Goal: Information Seeking & Learning: Learn about a topic

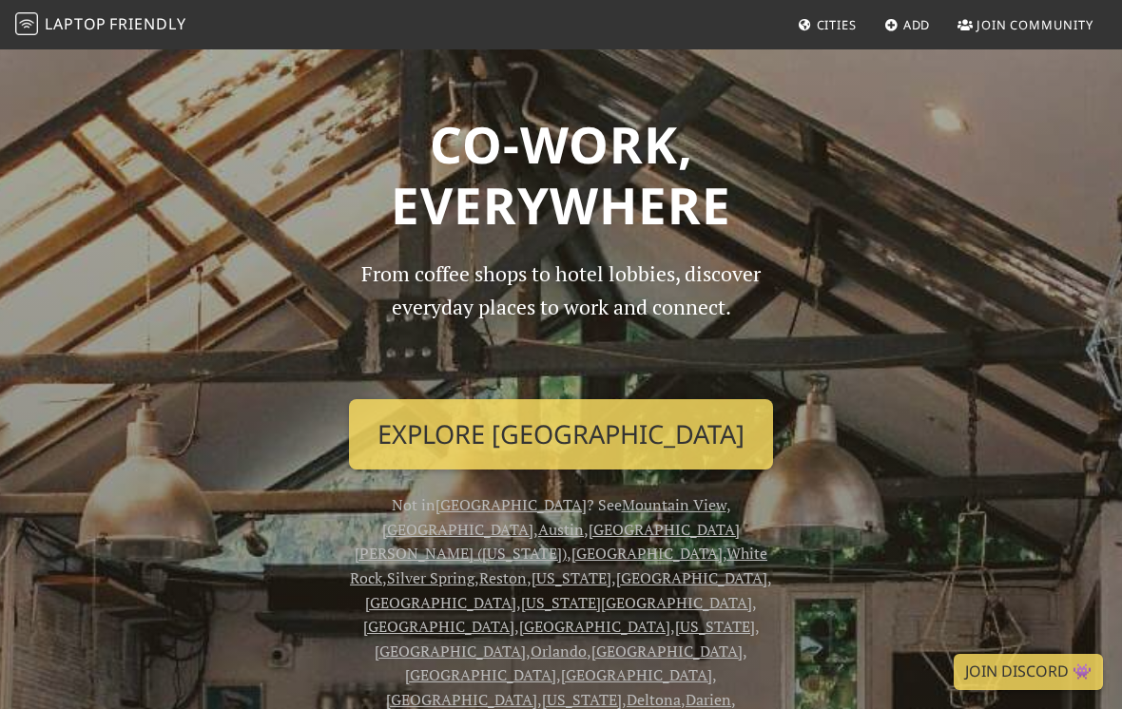
click at [27, 25] on img at bounding box center [26, 23] width 23 height 23
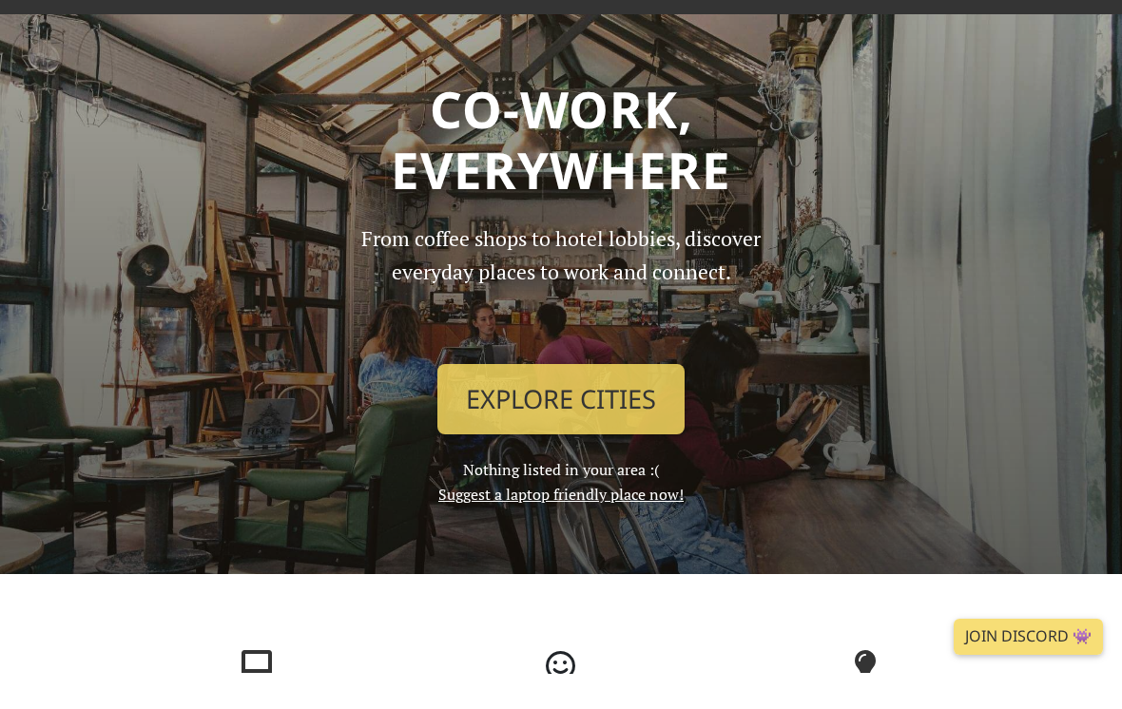
scroll to position [35, 0]
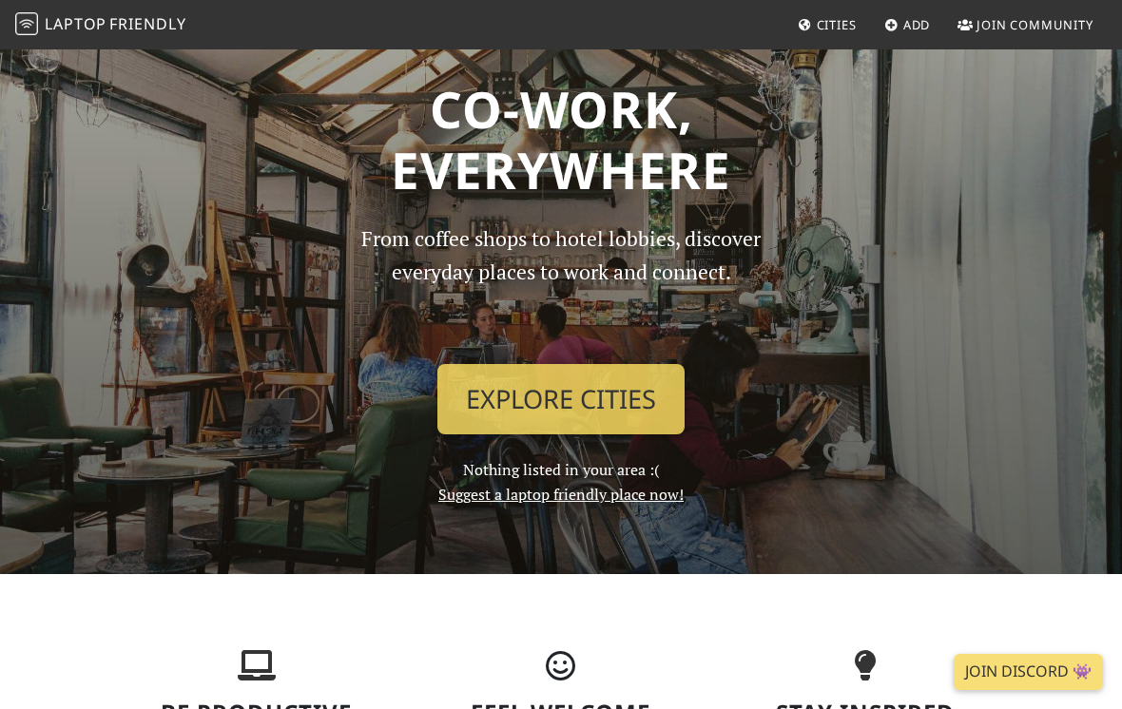
click at [607, 392] on link "Explore Cities" at bounding box center [560, 399] width 247 height 70
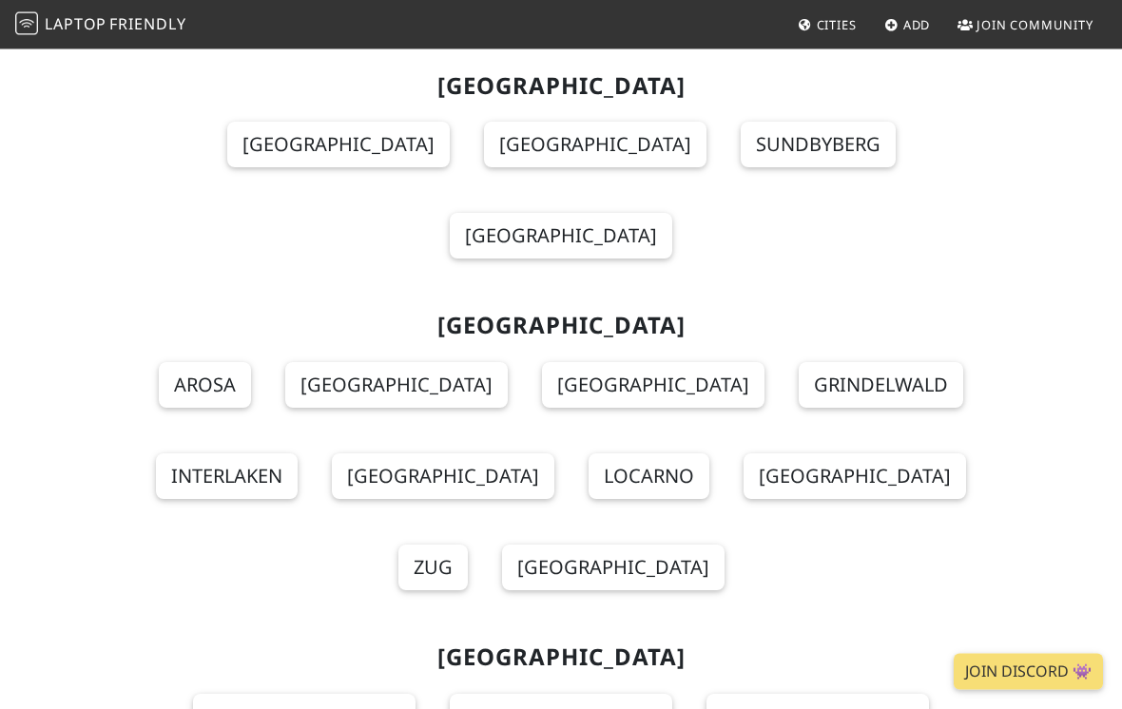
scroll to position [23557, 0]
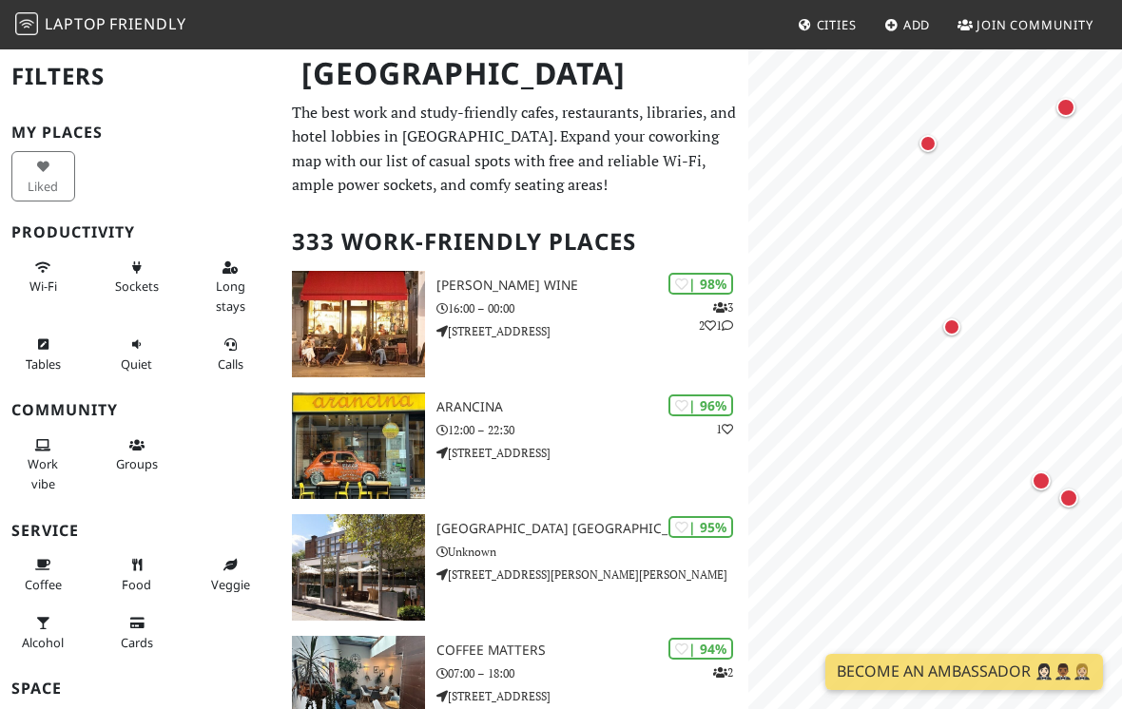
click at [952, 324] on div "Map marker" at bounding box center [951, 326] width 17 height 17
click at [1007, 216] on link "The Common E2" at bounding box center [951, 217] width 155 height 23
click at [958, 379] on div "Map marker" at bounding box center [960, 377] width 19 height 19
click at [992, 260] on link "Fuckoffee" at bounding box center [960, 268] width 104 height 23
click at [910, 395] on div "Map marker" at bounding box center [916, 391] width 19 height 19
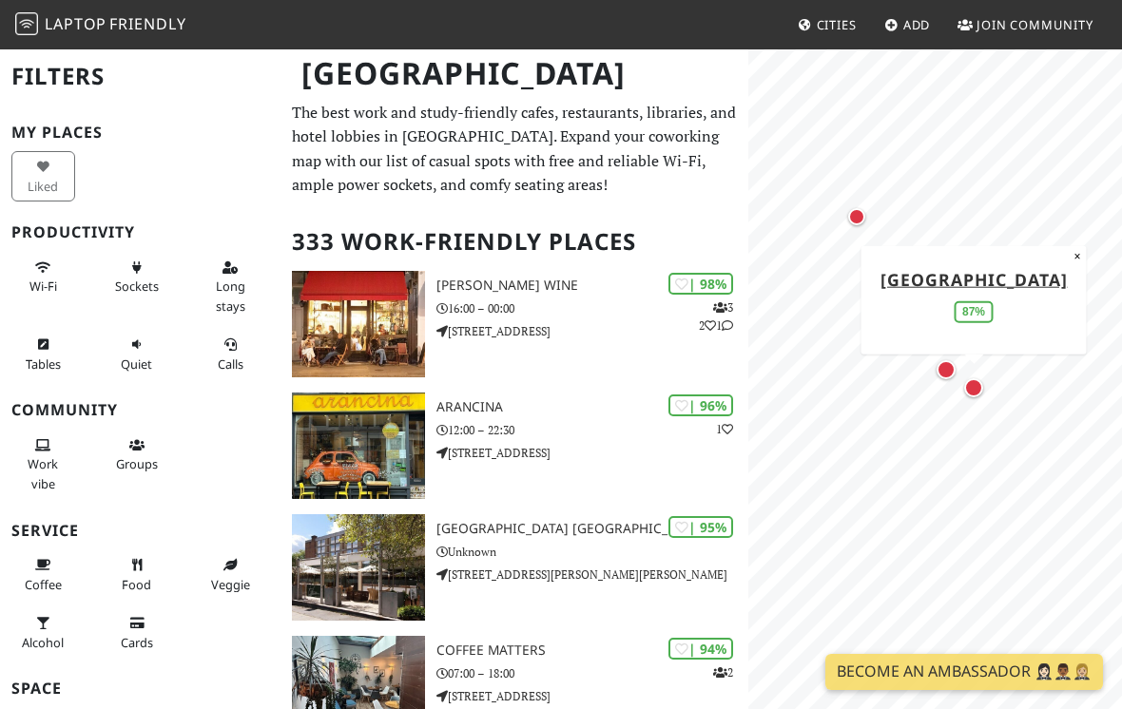
click at [1003, 268] on link "Bethnal Green Tavern" at bounding box center [972, 278] width 187 height 23
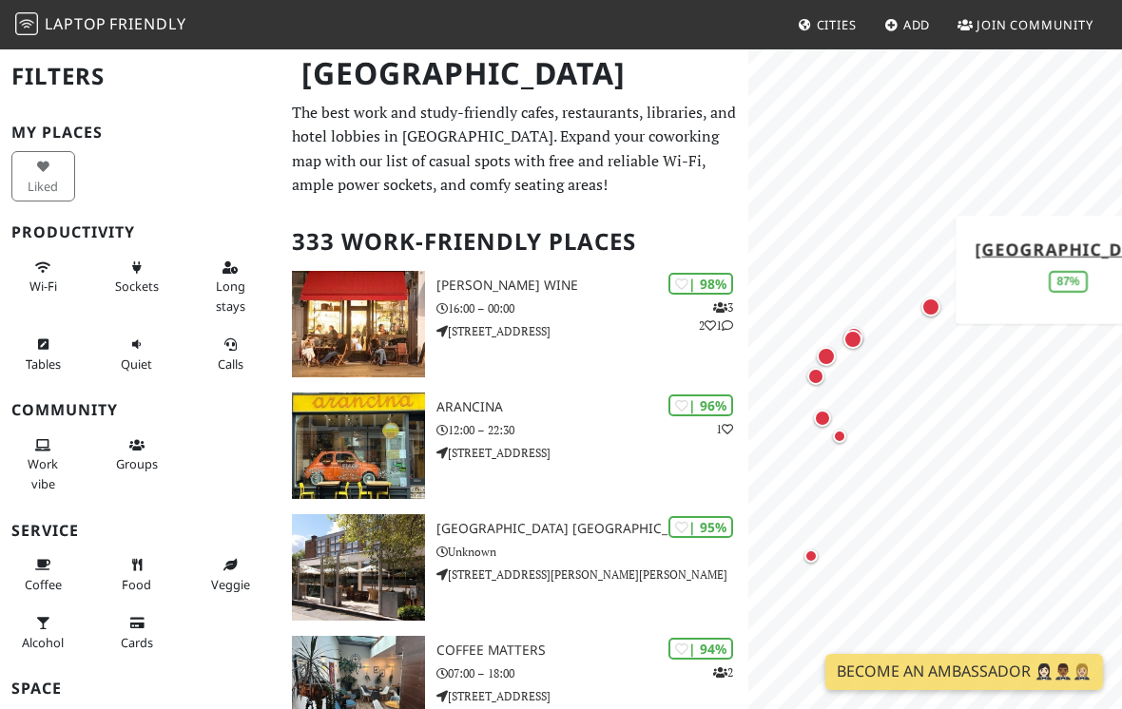
click at [933, 311] on div "Map marker" at bounding box center [930, 307] width 19 height 19
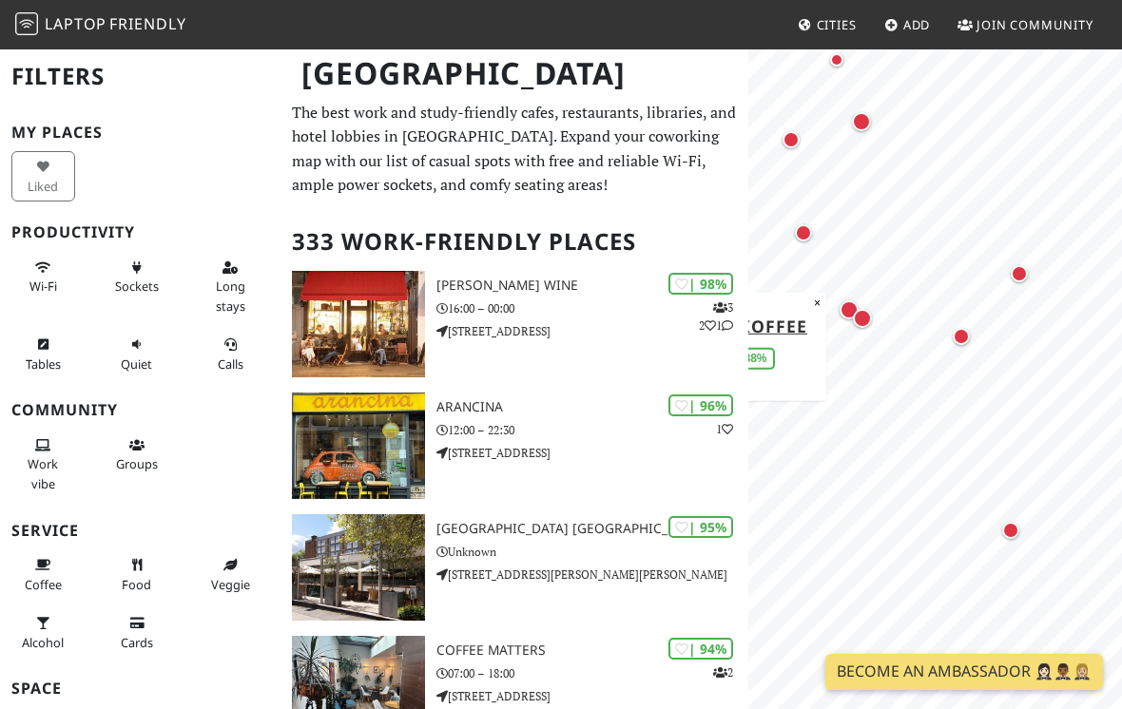
click at [966, 340] on div "Map marker" at bounding box center [961, 336] width 17 height 17
click at [1060, 194] on button "×" at bounding box center [1064, 204] width 18 height 21
click at [1022, 279] on div "Map marker" at bounding box center [1019, 273] width 17 height 17
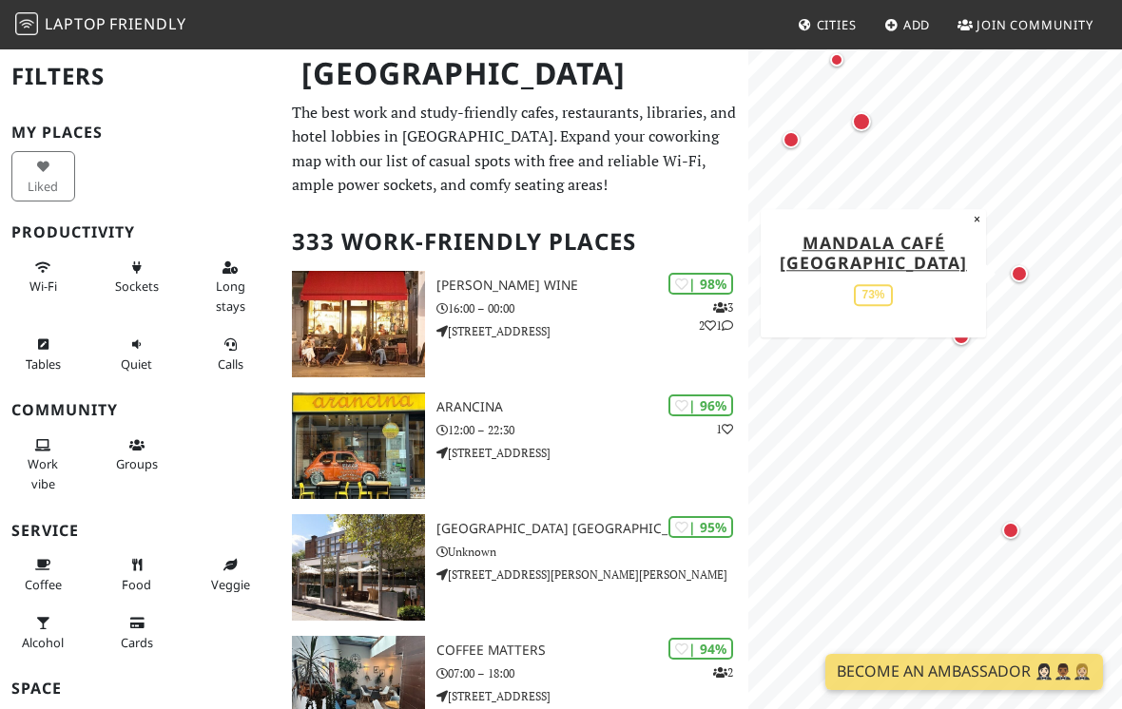
click at [943, 256] on link "Mandala Café Bethnal Green" at bounding box center [873, 252] width 187 height 43
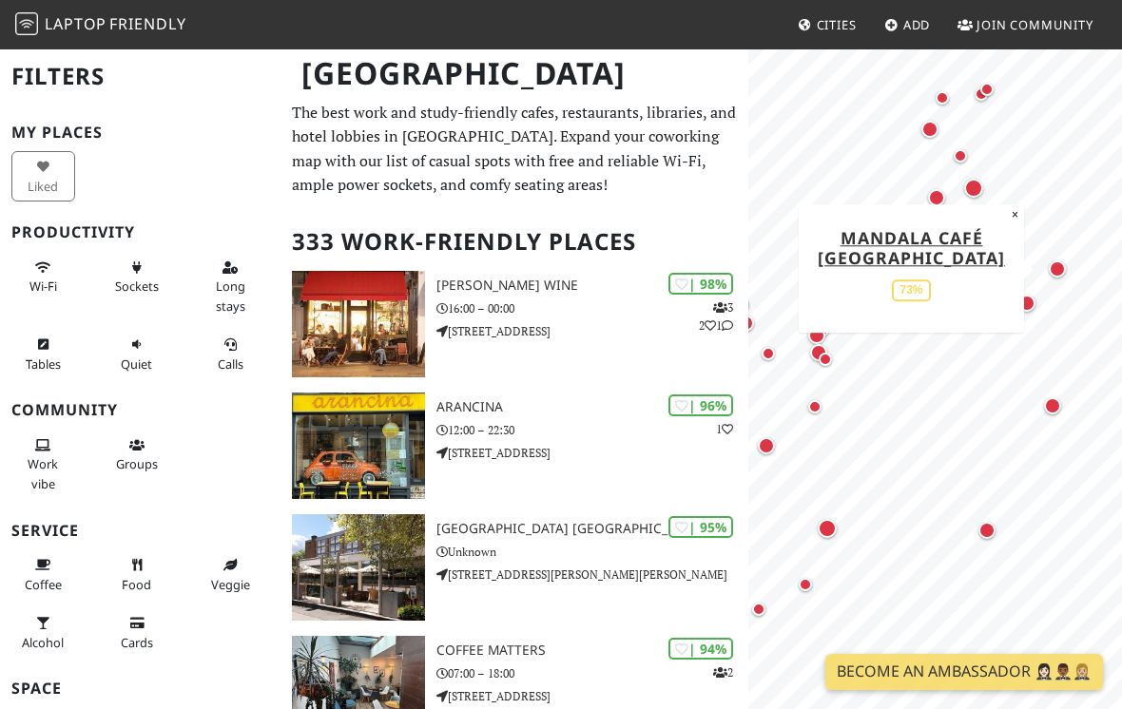
click at [1012, 221] on button "×" at bounding box center [1015, 214] width 18 height 21
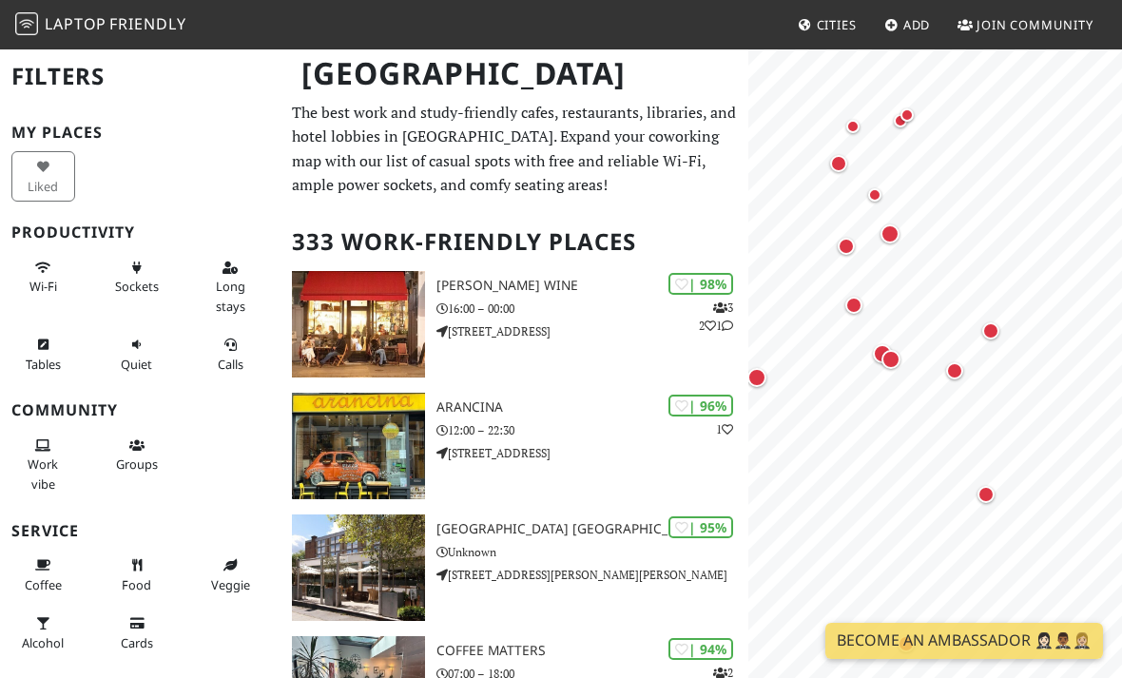
click at [998, 335] on div "Map marker" at bounding box center [990, 330] width 17 height 17
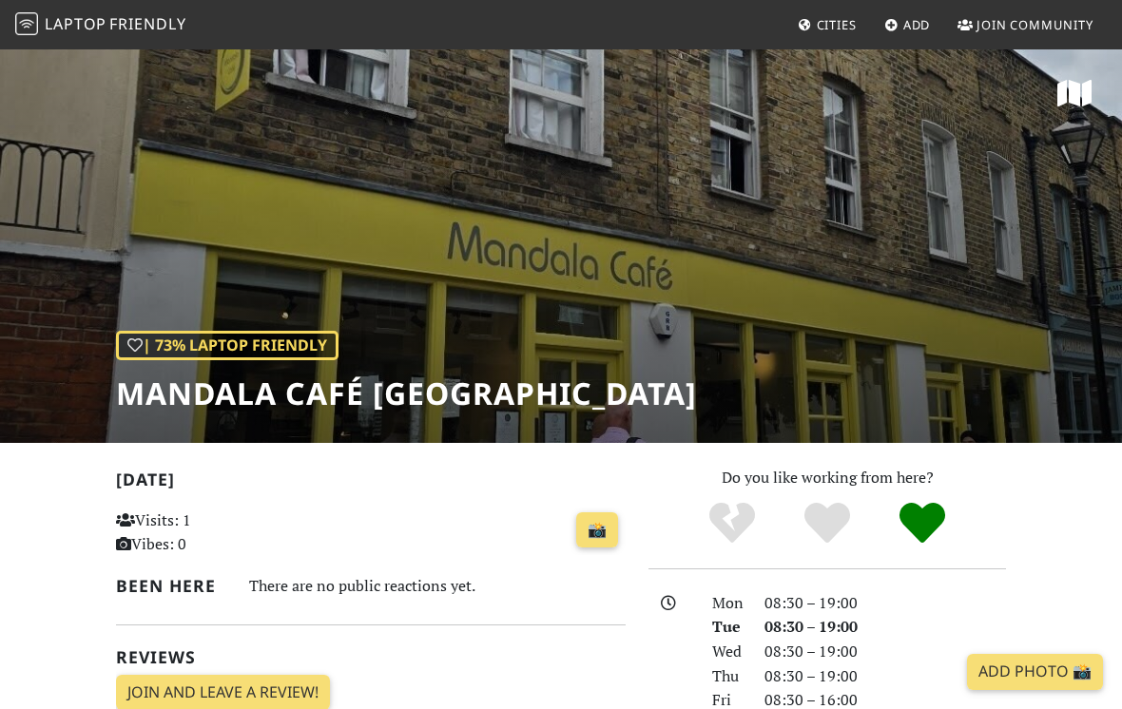
click at [966, 161] on div "| 73% Laptop Friendly Mandala Café [GEOGRAPHIC_DATA]" at bounding box center [561, 245] width 1122 height 395
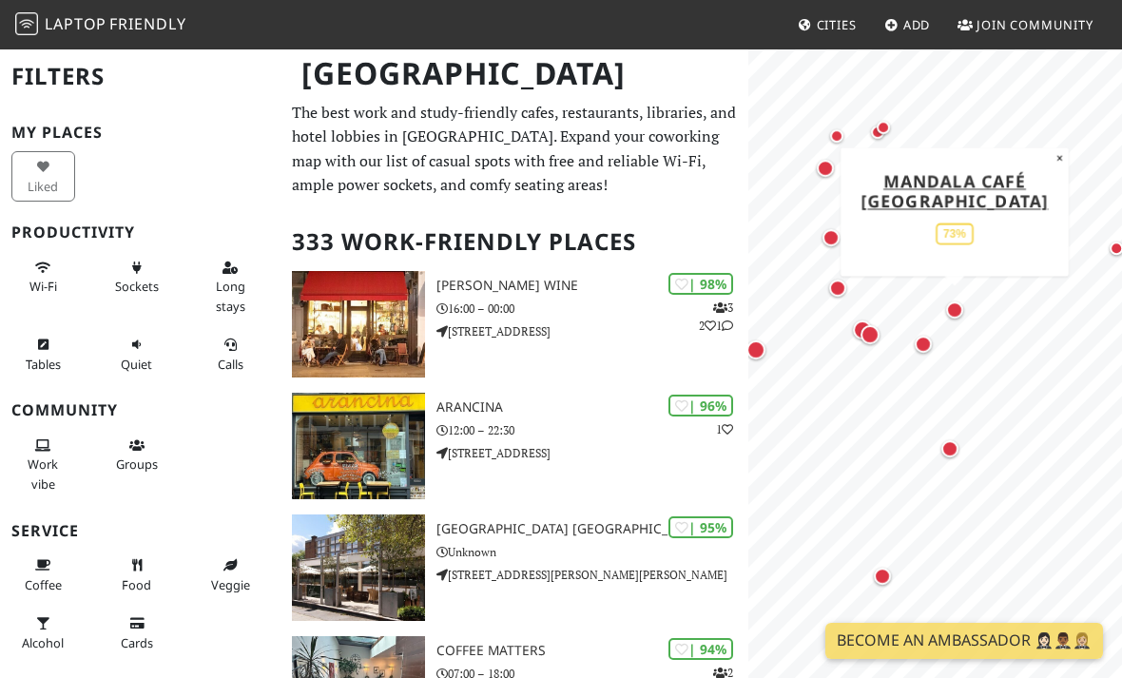
click at [1053, 164] on button "×" at bounding box center [1059, 157] width 18 height 21
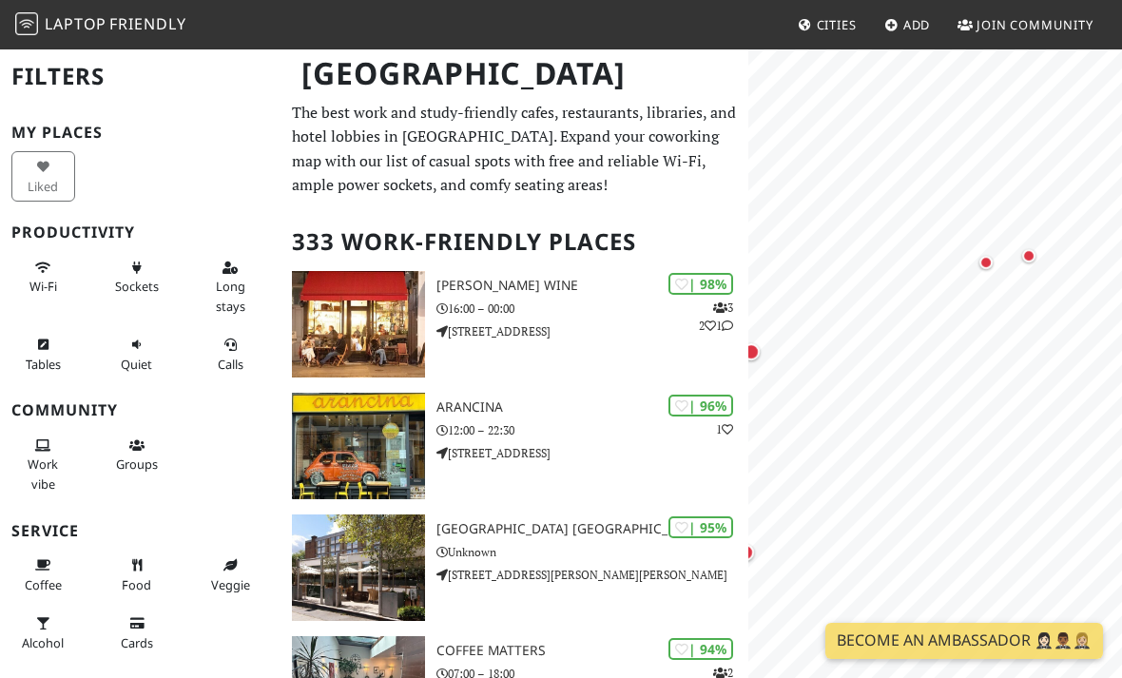
click at [988, 258] on div "Map marker" at bounding box center [985, 262] width 13 height 13
click at [995, 164] on link "Zealand Cafe" at bounding box center [985, 153] width 134 height 23
click at [1029, 254] on div "Map marker" at bounding box center [1028, 255] width 13 height 13
click at [960, 239] on link "Mae + Harvey" at bounding box center [886, 234] width 148 height 43
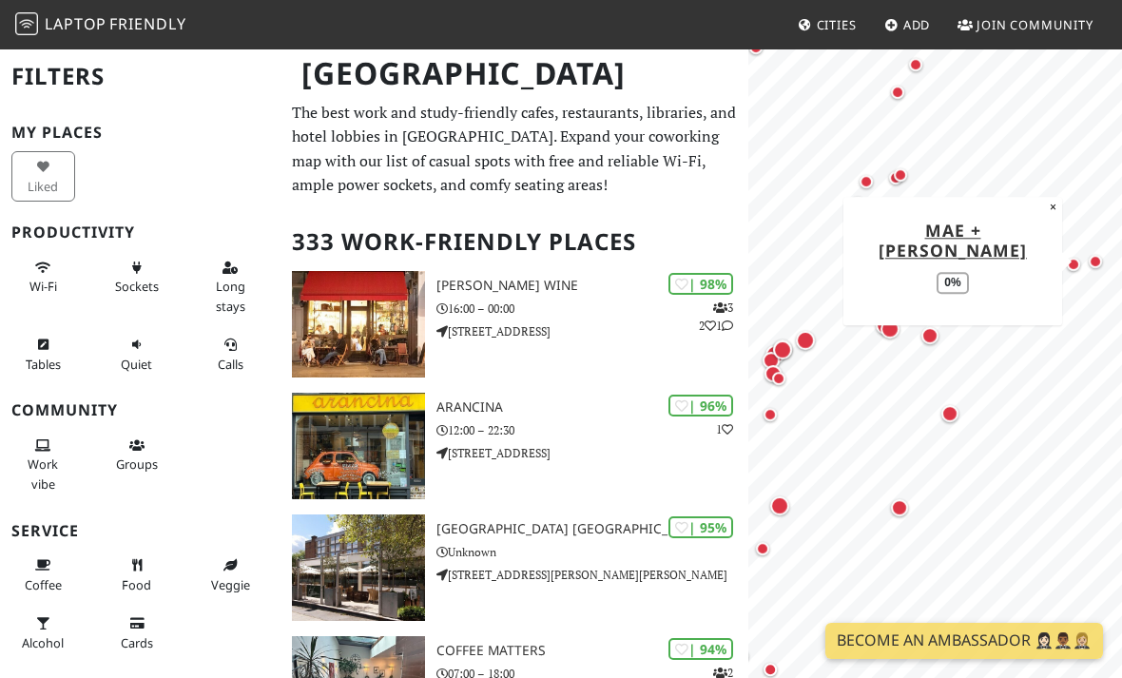
click at [1048, 218] on button "×" at bounding box center [1053, 207] width 18 height 21
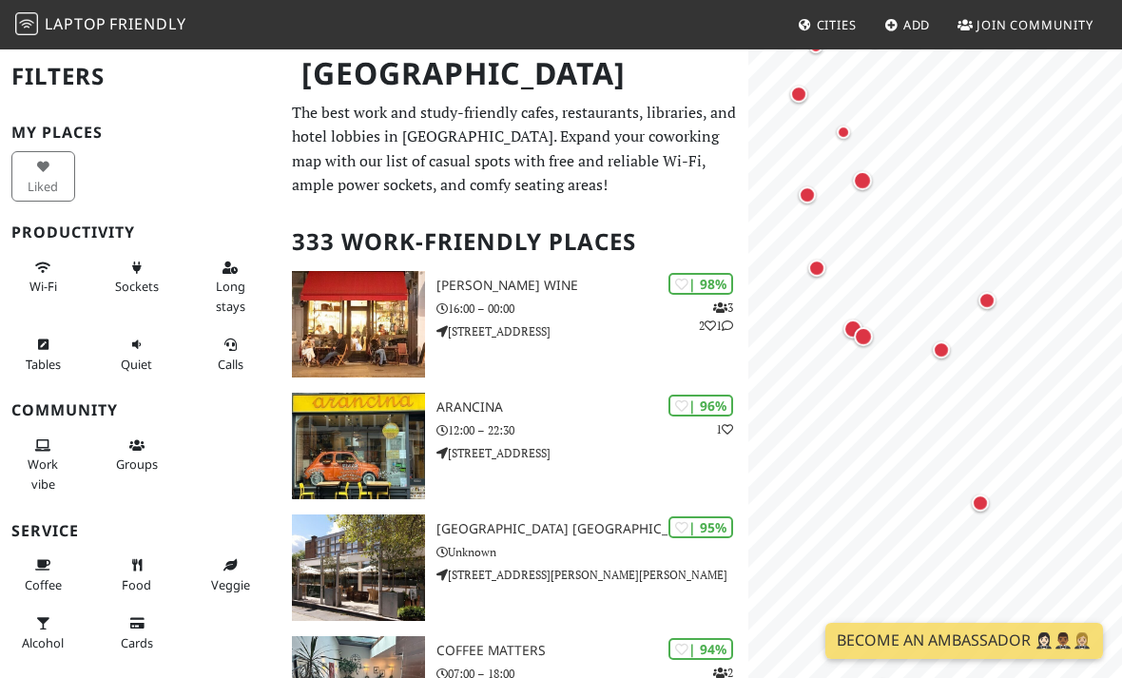
click at [994, 311] on div "Map marker" at bounding box center [987, 300] width 38 height 38
click at [934, 349] on div "Map marker" at bounding box center [941, 349] width 17 height 17
click at [987, 499] on div "Map marker" at bounding box center [980, 502] width 17 height 17
click at [1020, 379] on link "London App Brewery" at bounding box center [980, 383] width 122 height 43
click at [855, 339] on div "Map marker" at bounding box center [863, 336] width 19 height 19
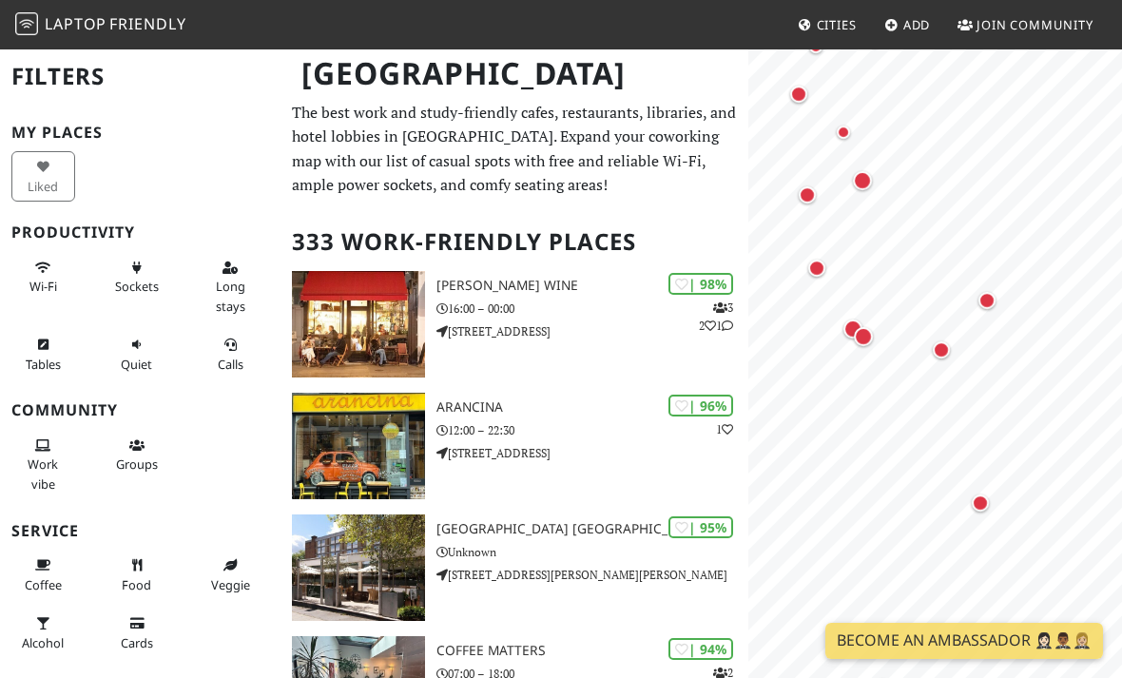
click at [848, 320] on div "Map marker" at bounding box center [863, 337] width 38 height 38
click at [891, 330] on div "Map marker" at bounding box center [891, 337] width 19 height 19
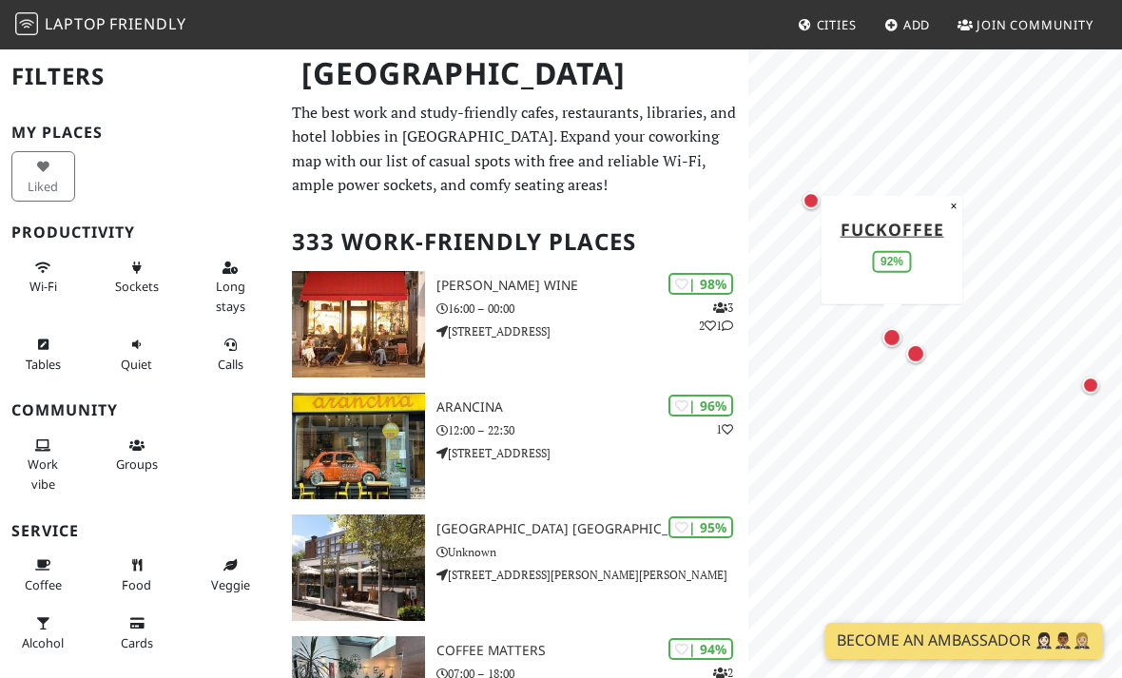
click at [810, 197] on div "Map marker" at bounding box center [810, 200] width 17 height 17
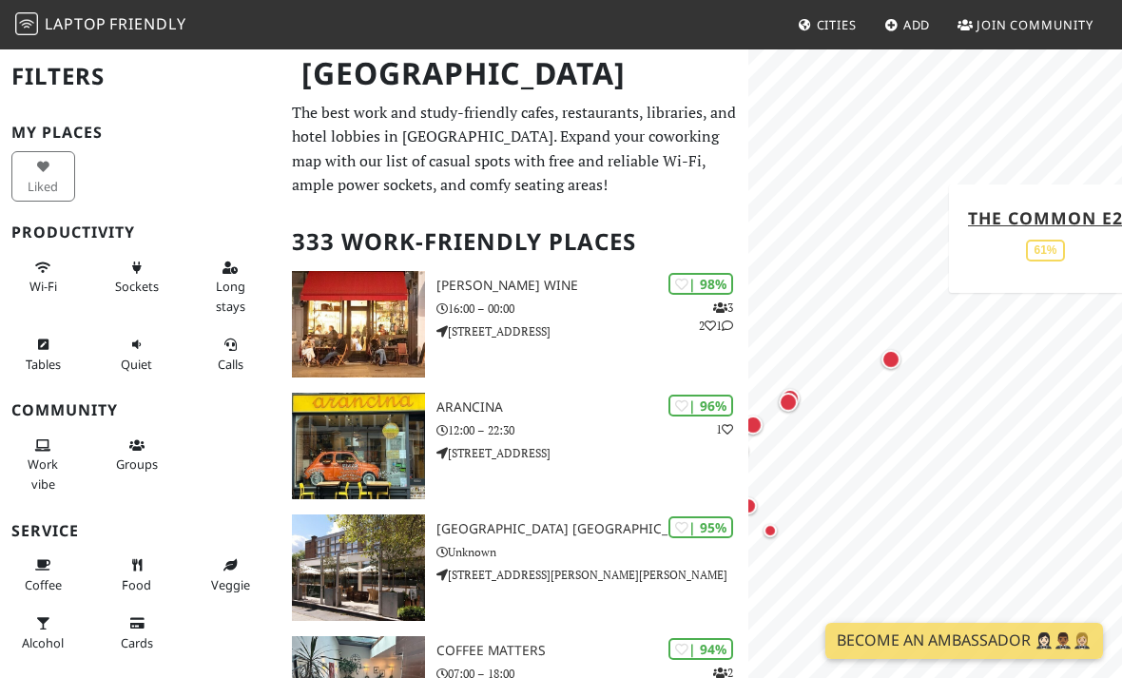
click at [900, 358] on div "Map marker" at bounding box center [891, 359] width 38 height 38
click at [972, 325] on div "Map marker" at bounding box center [965, 327] width 19 height 19
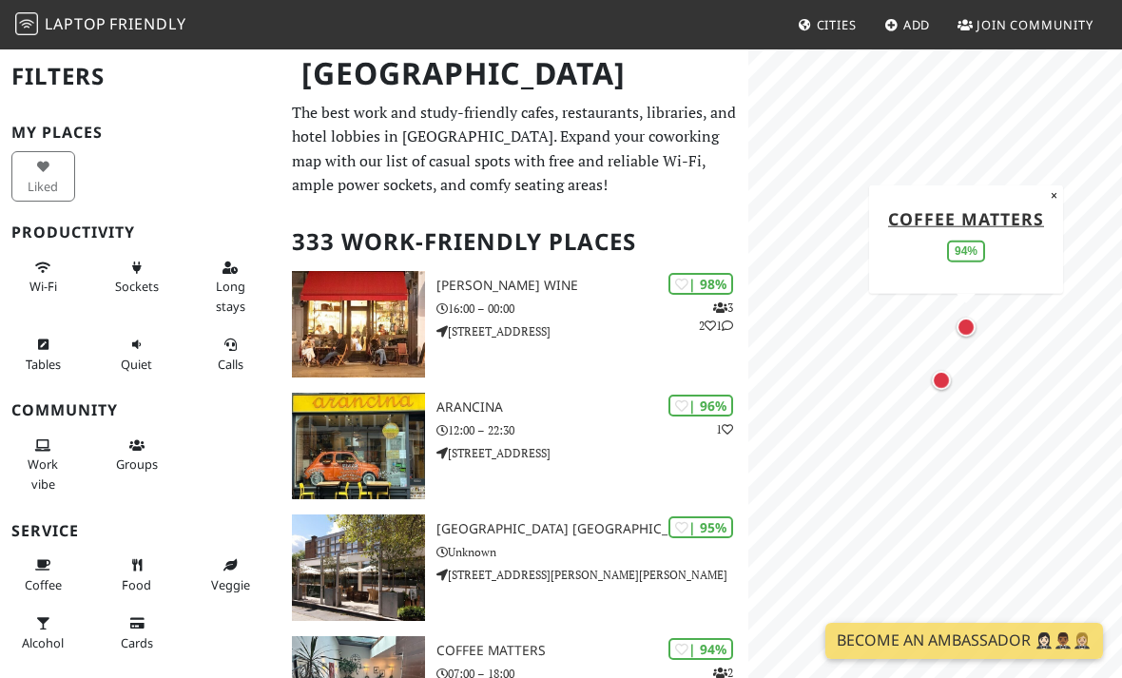
click at [1016, 222] on link "Coffee Matters" at bounding box center [966, 217] width 156 height 23
click at [945, 384] on div "Map marker" at bounding box center [941, 380] width 19 height 19
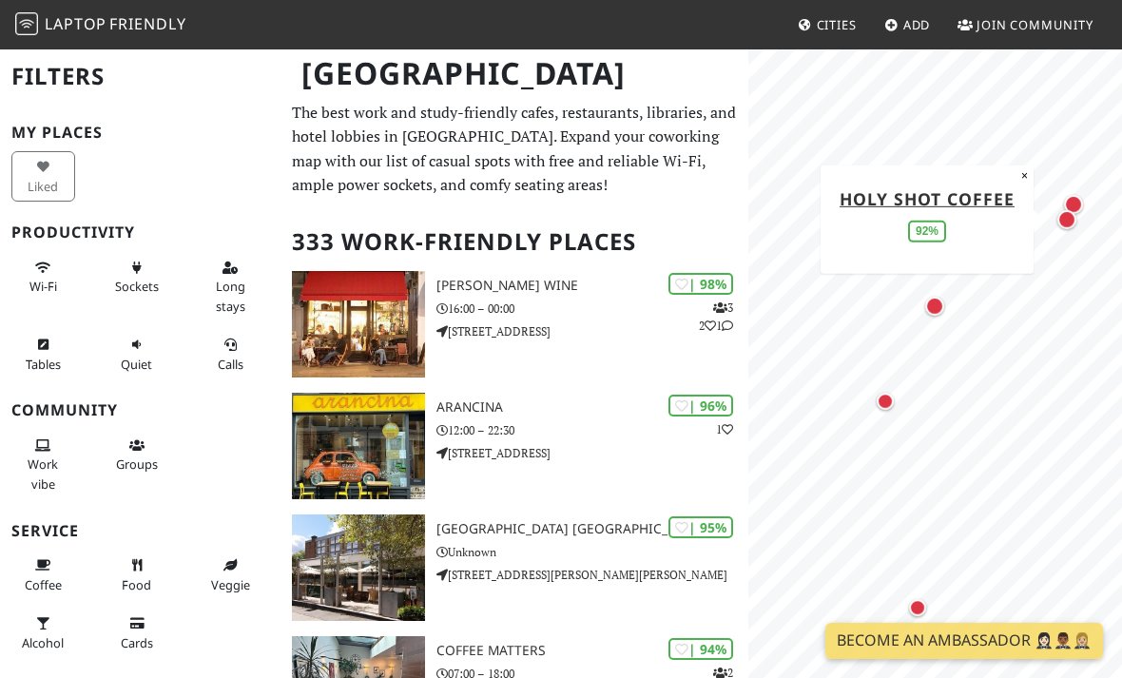
click at [931, 309] on div "Map marker" at bounding box center [934, 306] width 19 height 19
click at [968, 199] on link "Float Coffee" at bounding box center [934, 196] width 130 height 23
click at [886, 396] on div "Map marker" at bounding box center [884, 401] width 17 height 17
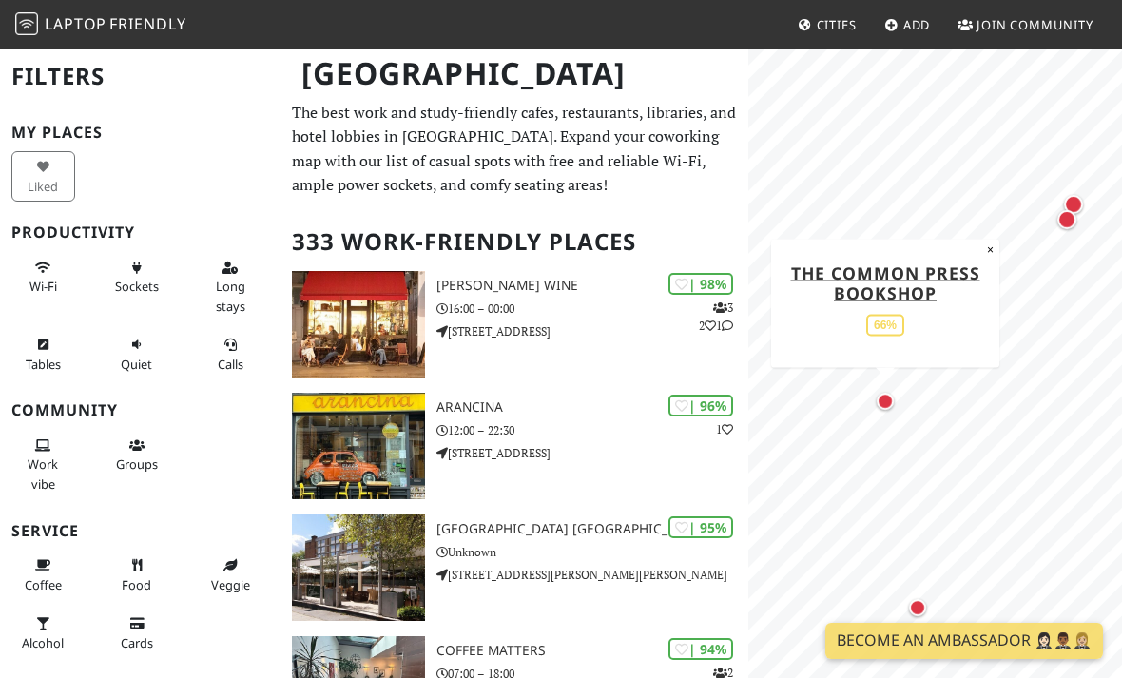
click at [953, 284] on link "The Common Press Bookshop" at bounding box center [884, 281] width 189 height 43
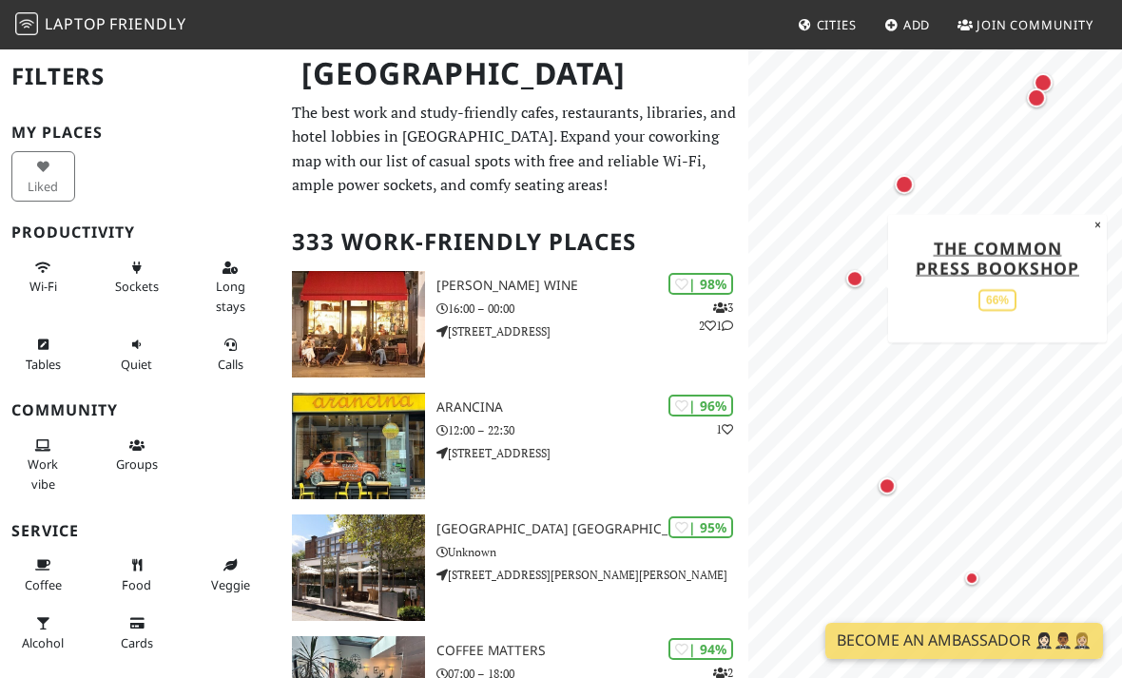
click at [893, 487] on div "Map marker" at bounding box center [886, 485] width 17 height 17
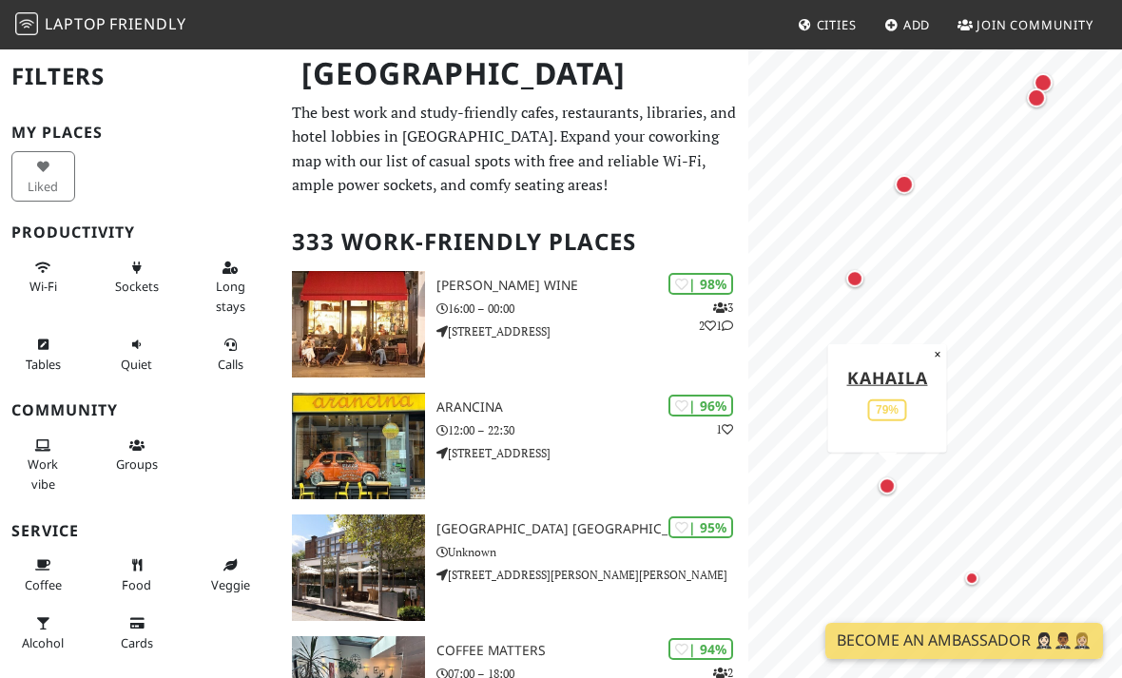
click at [922, 388] on link "Kahaila" at bounding box center [886, 376] width 81 height 23
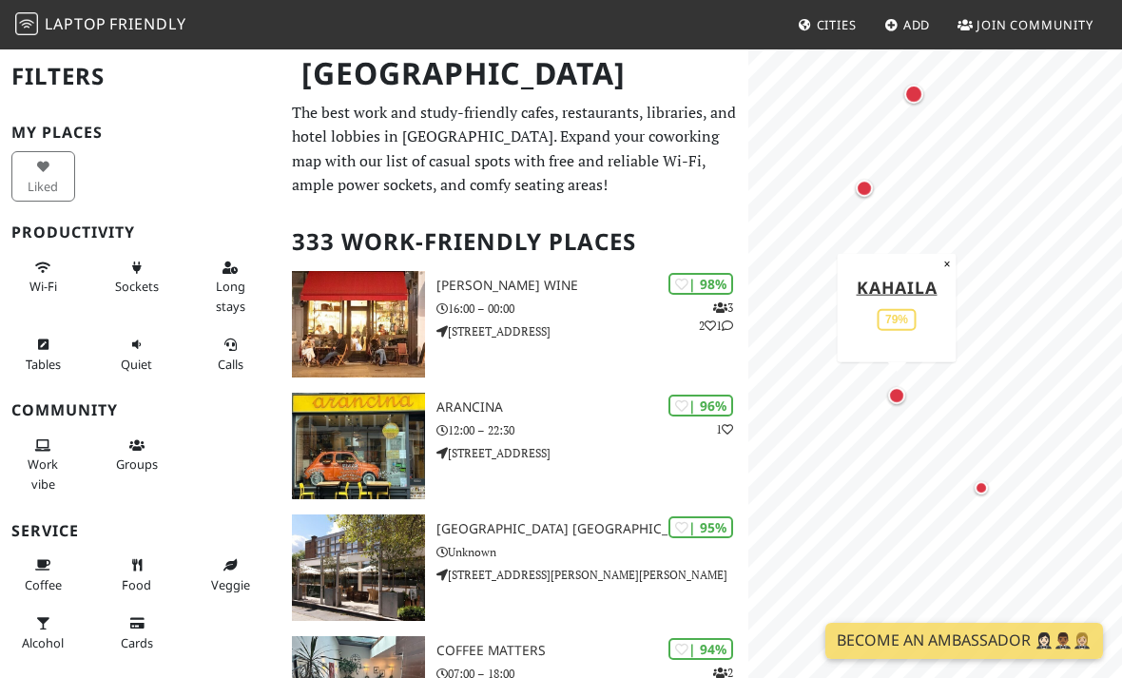
click at [973, 484] on div "Map marker" at bounding box center [981, 488] width 38 height 38
click at [945, 323] on div "Map marker" at bounding box center [941, 320] width 17 height 17
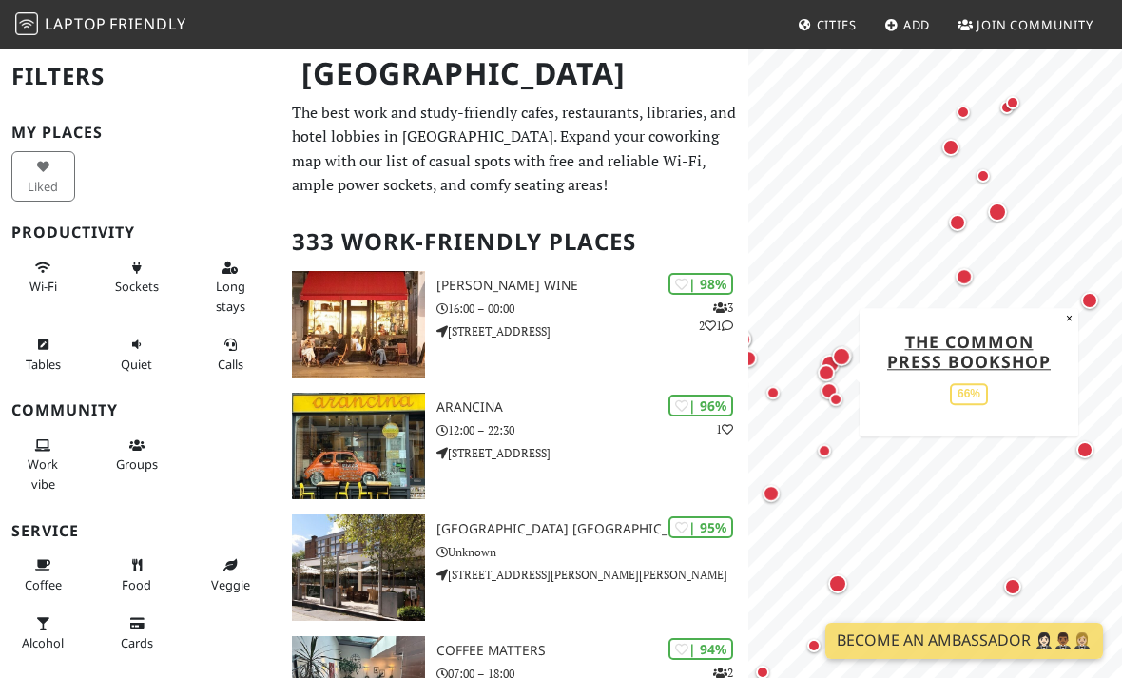
click at [961, 275] on div "Map marker" at bounding box center [963, 276] width 17 height 17
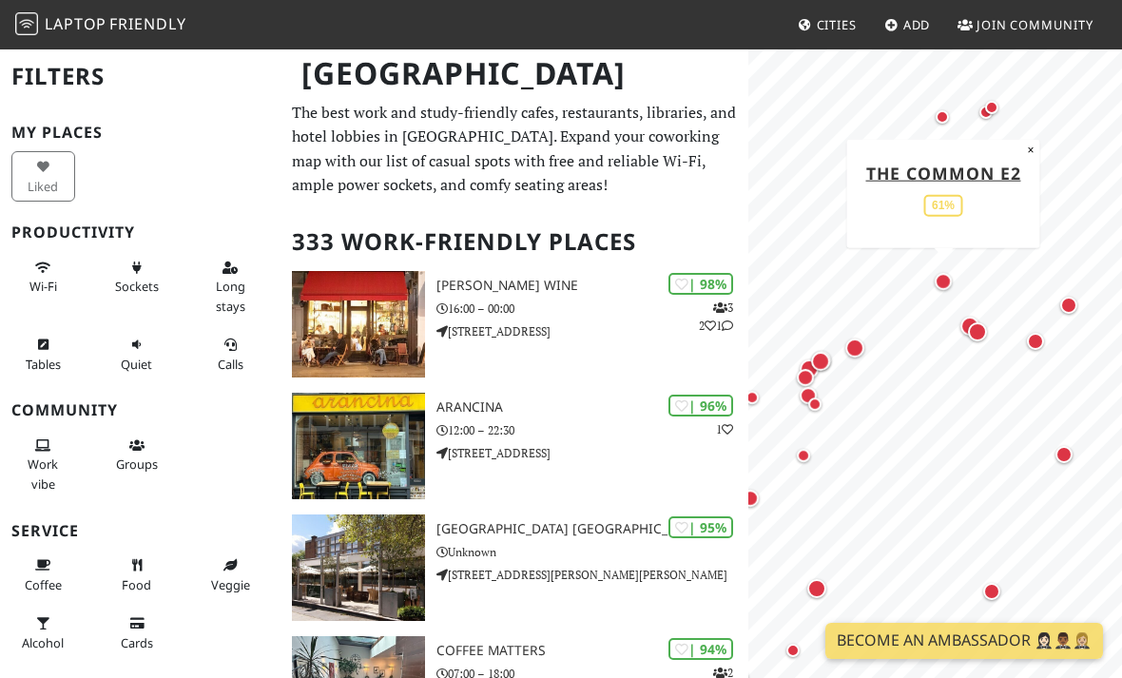
click at [1044, 348] on div "Map marker" at bounding box center [1035, 341] width 38 height 38
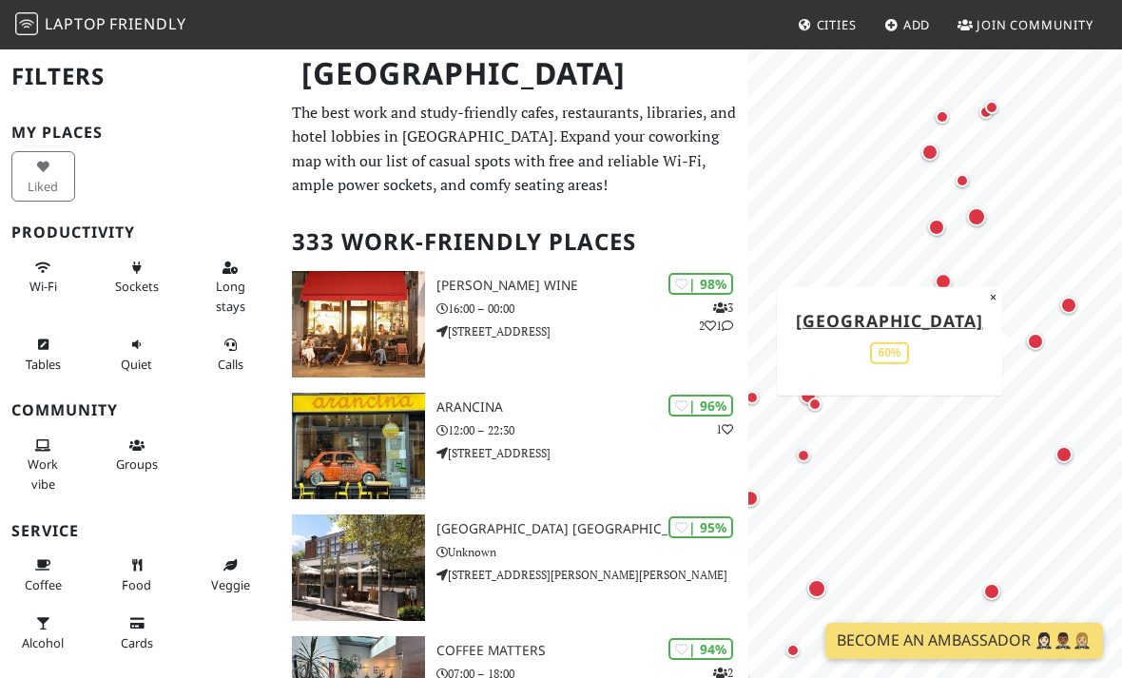
click at [1061, 449] on div "Map marker" at bounding box center [1063, 454] width 17 height 17
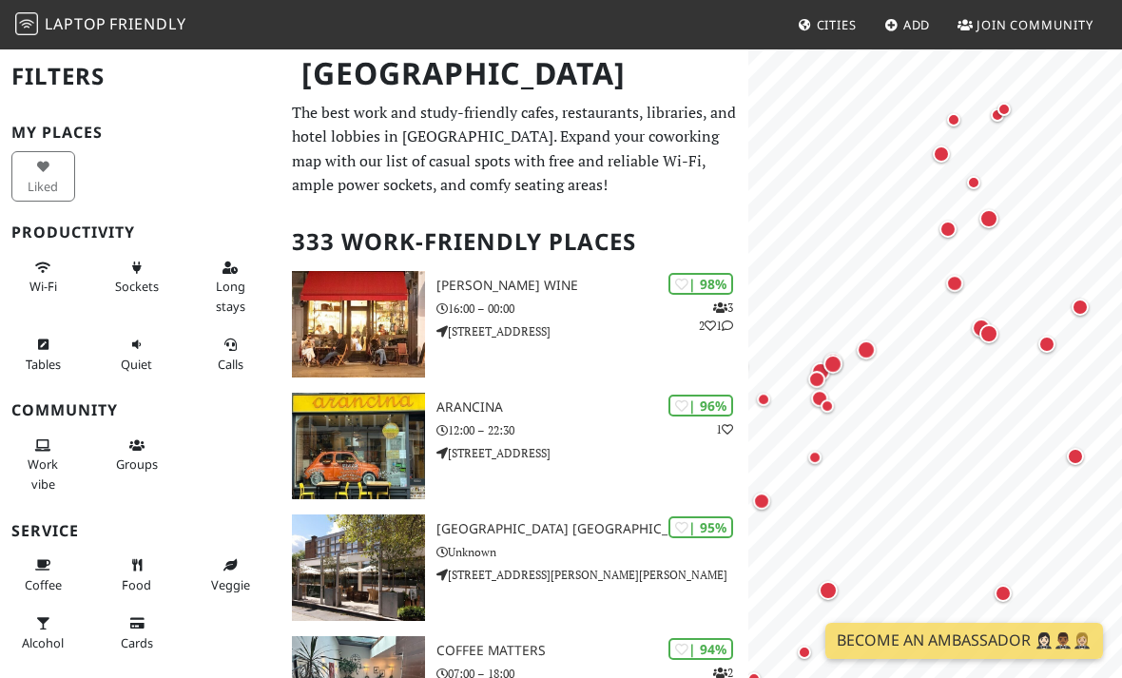
click at [1008, 592] on div "Map marker" at bounding box center [1002, 593] width 17 height 17
click at [810, 640] on div "Map marker" at bounding box center [804, 652] width 38 height 38
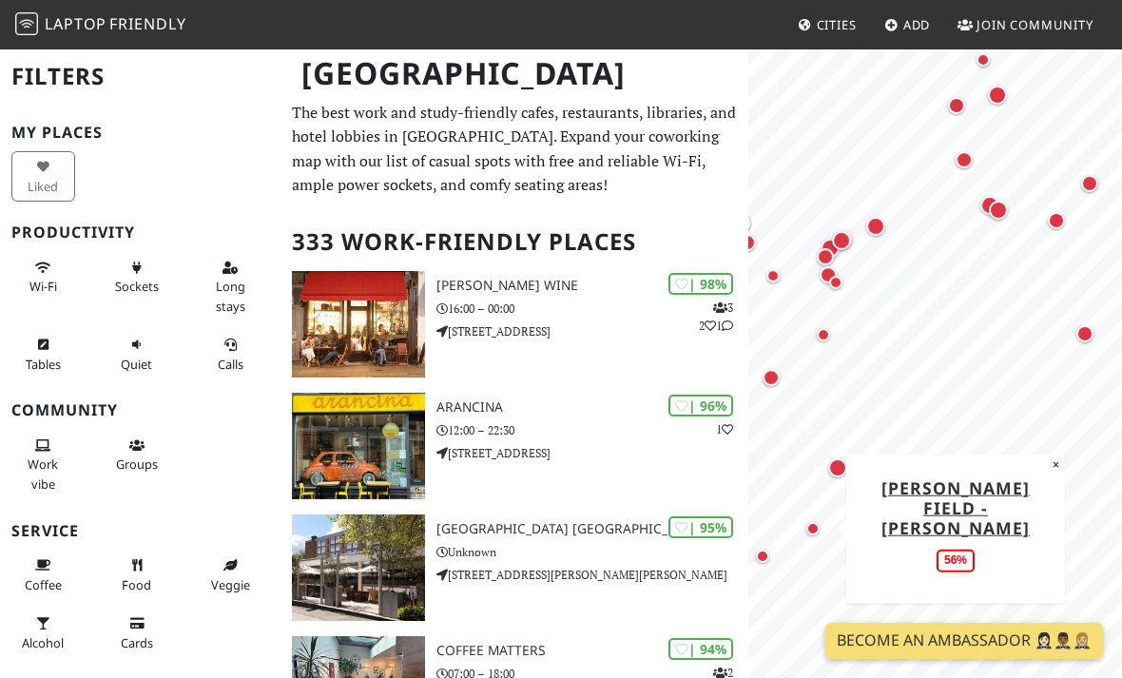
click at [832, 472] on div "Map marker" at bounding box center [837, 467] width 19 height 19
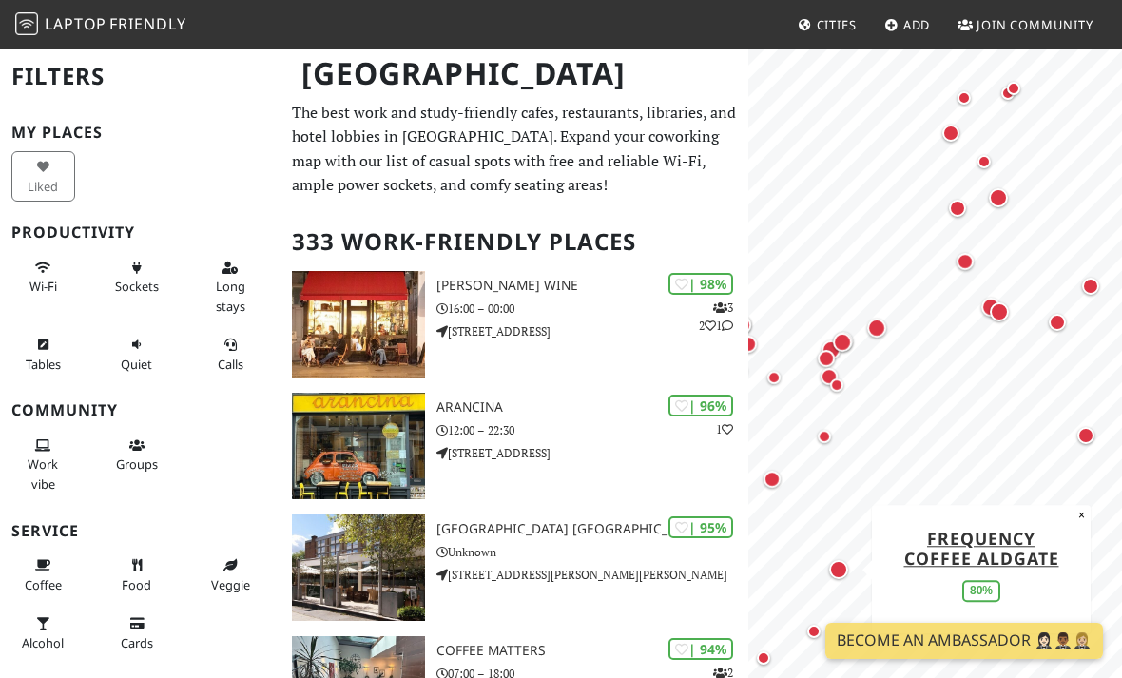
click at [938, 535] on link "Frequency Coffee Aldgate" at bounding box center [980, 548] width 155 height 43
click at [781, 466] on div "Map marker" at bounding box center [772, 479] width 38 height 38
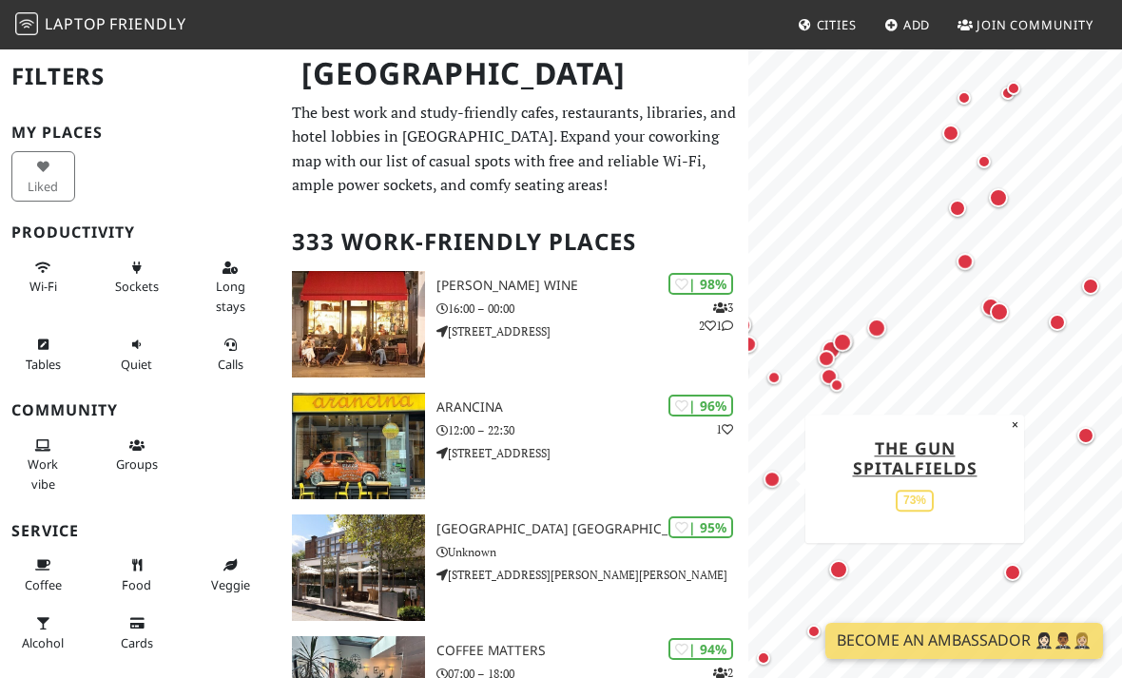
click at [948, 461] on link "The Gun Spitalfields" at bounding box center [914, 457] width 125 height 43
click at [827, 437] on div "Map marker" at bounding box center [824, 436] width 13 height 13
click at [834, 387] on div "Map marker" at bounding box center [836, 384] width 13 height 13
click at [876, 321] on div "Map marker" at bounding box center [876, 327] width 19 height 19
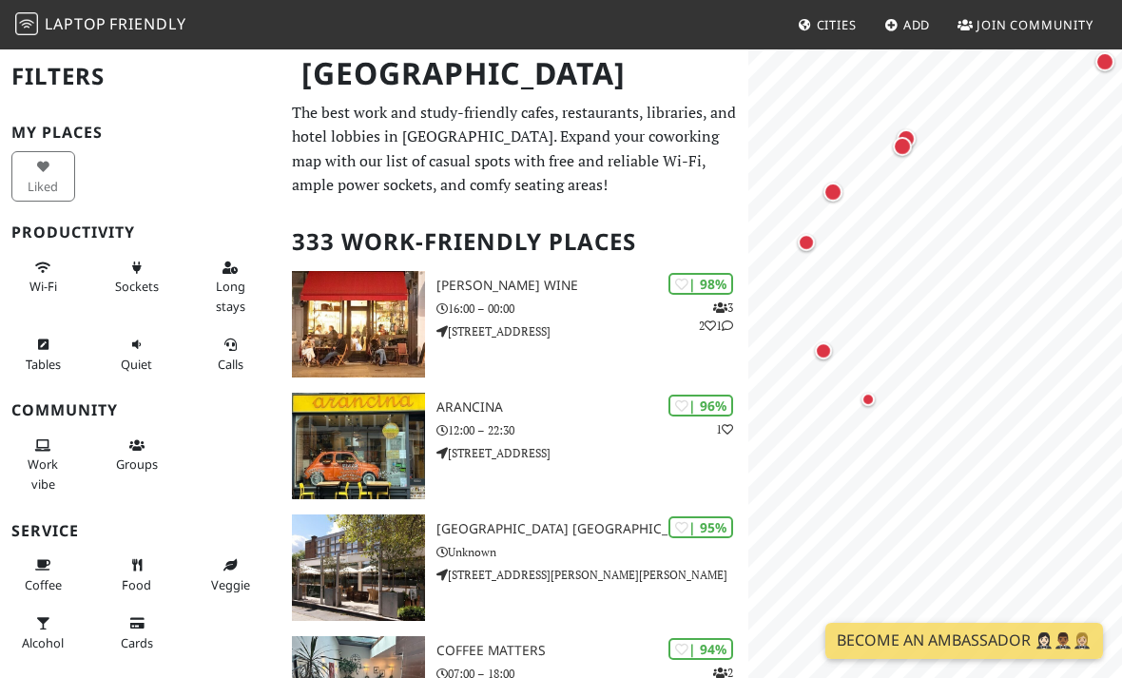
click at [821, 356] on div "Map marker" at bounding box center [823, 350] width 17 height 17
click at [897, 296] on div "Map marker" at bounding box center [897, 290] width 17 height 17
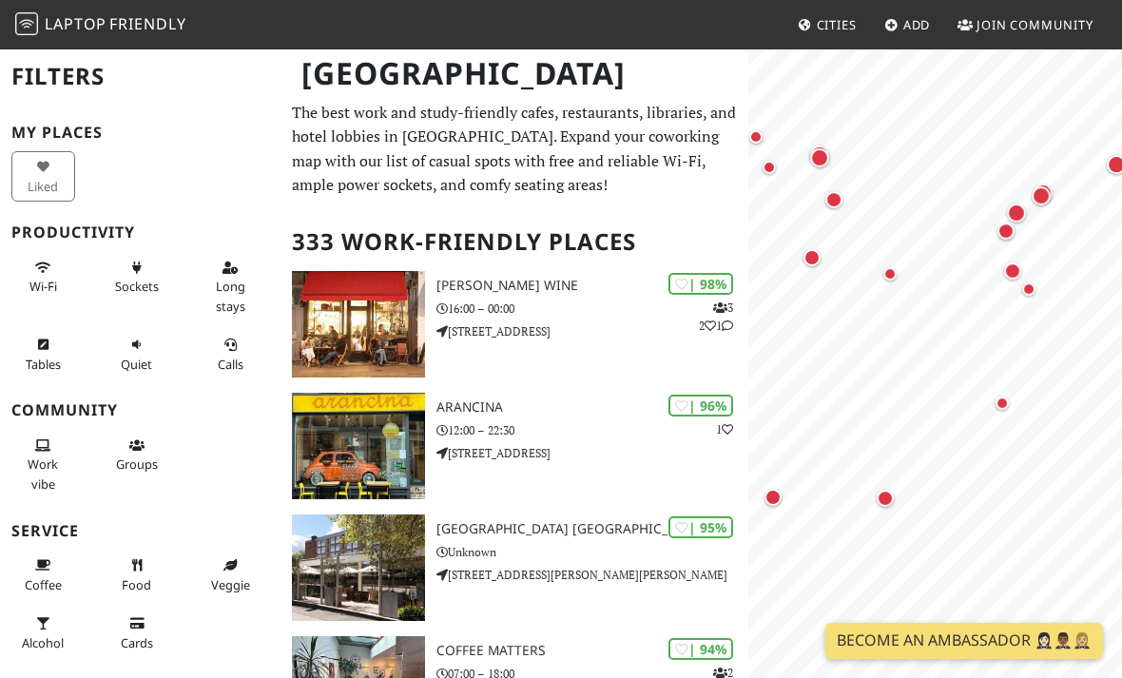
click at [1001, 417] on div "Map marker" at bounding box center [1002, 403] width 38 height 38
click at [877, 510] on div "Map marker" at bounding box center [885, 498] width 38 height 38
click at [769, 497] on div "Map marker" at bounding box center [772, 497] width 17 height 17
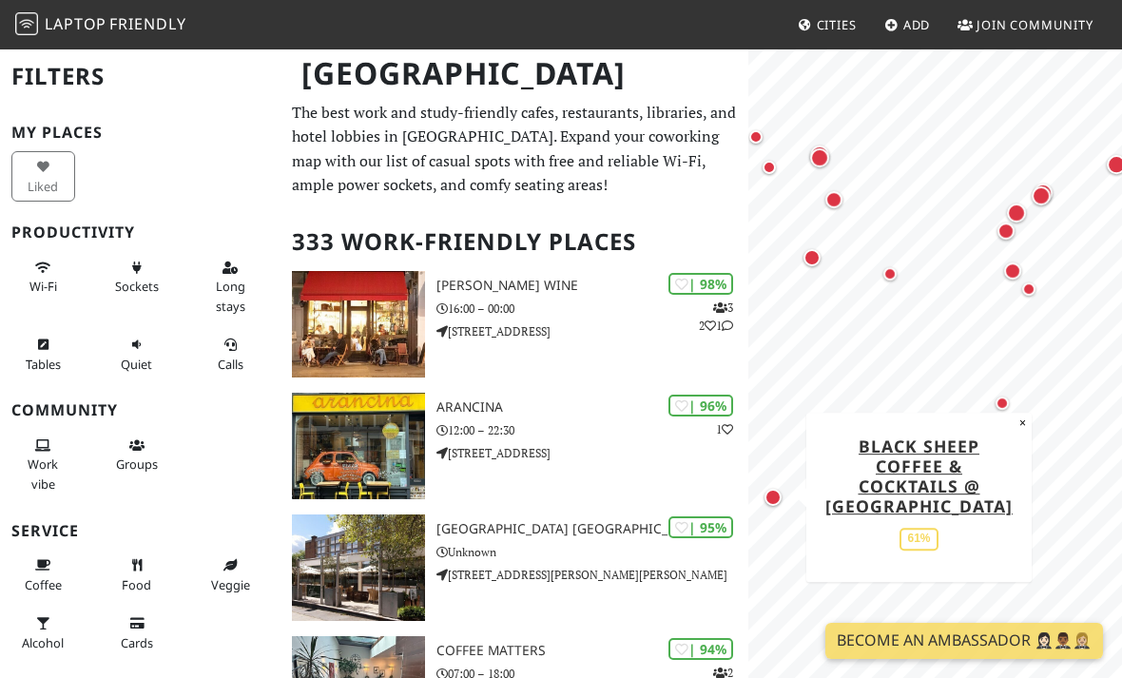
click at [935, 475] on link "Black Sheep Coffee & Cocktails @ Broadgate Circle" at bounding box center [918, 475] width 187 height 83
click at [801, 263] on div "Map marker" at bounding box center [812, 258] width 38 height 38
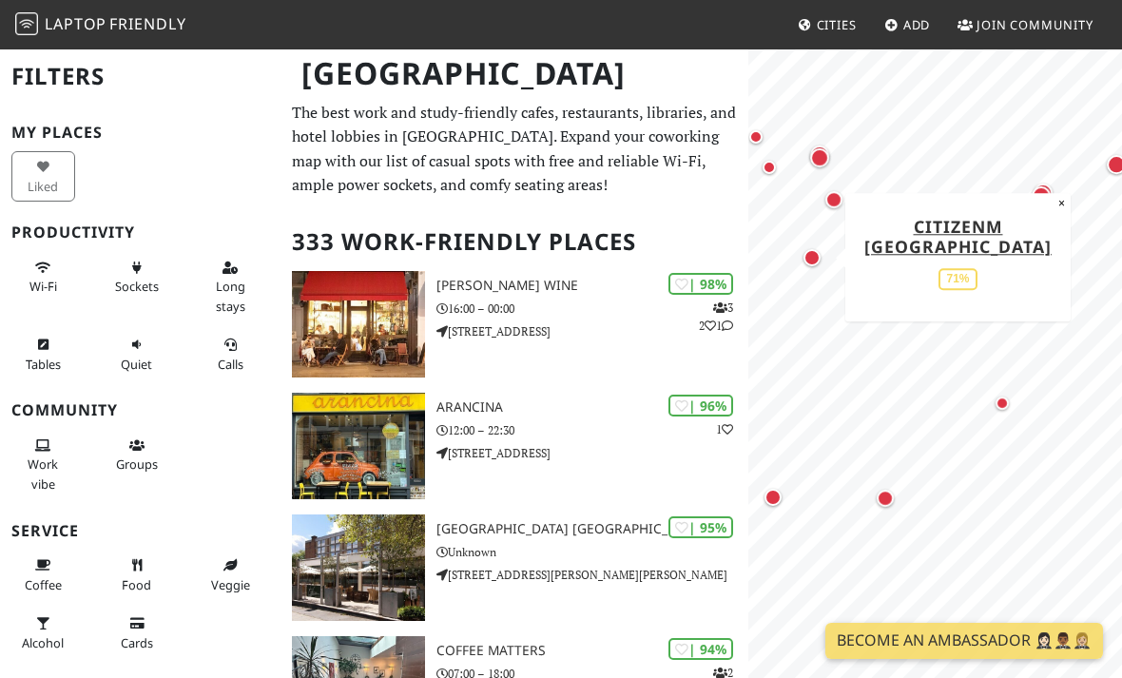
click at [1004, 227] on link "citizenM London Shoreditch hotel" at bounding box center [957, 236] width 187 height 43
click at [847, 182] on div "Map marker" at bounding box center [834, 200] width 38 height 38
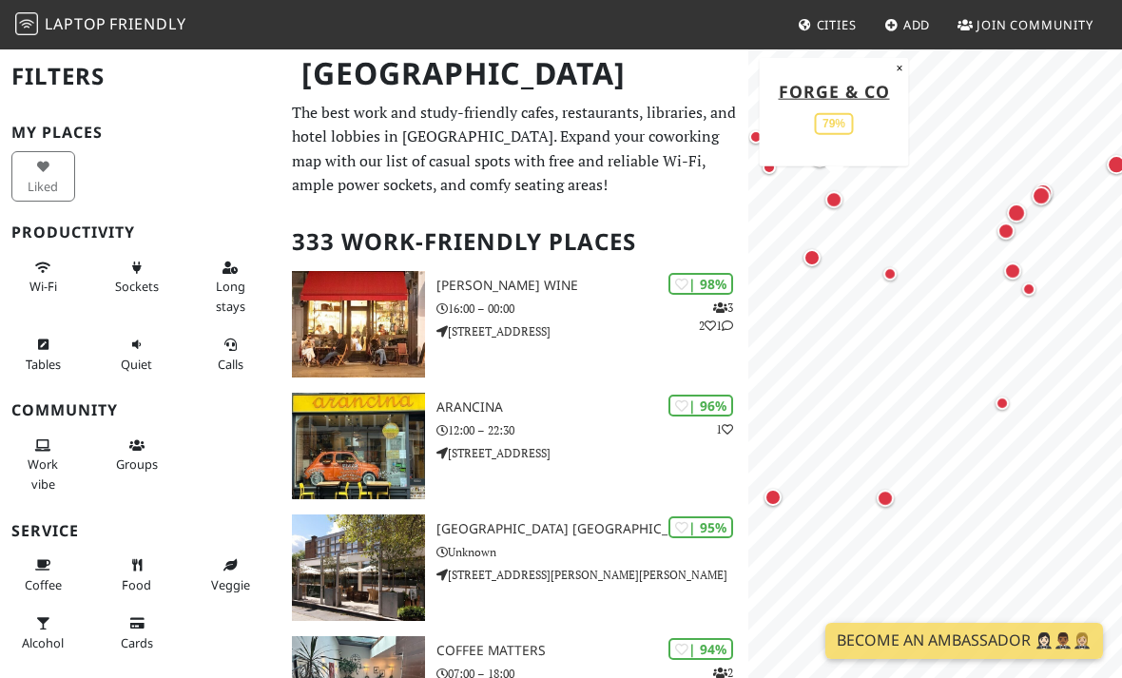
click at [856, 94] on link "Forge & Co" at bounding box center [833, 90] width 111 height 23
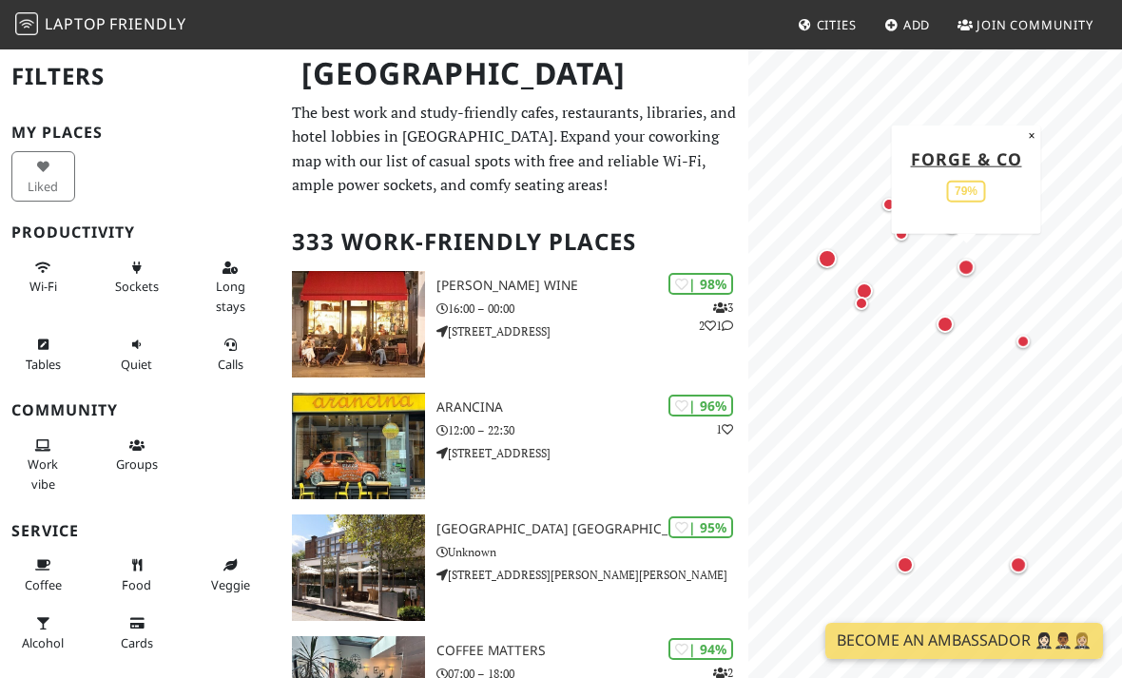
click at [856, 295] on div "Map marker" at bounding box center [861, 303] width 38 height 38
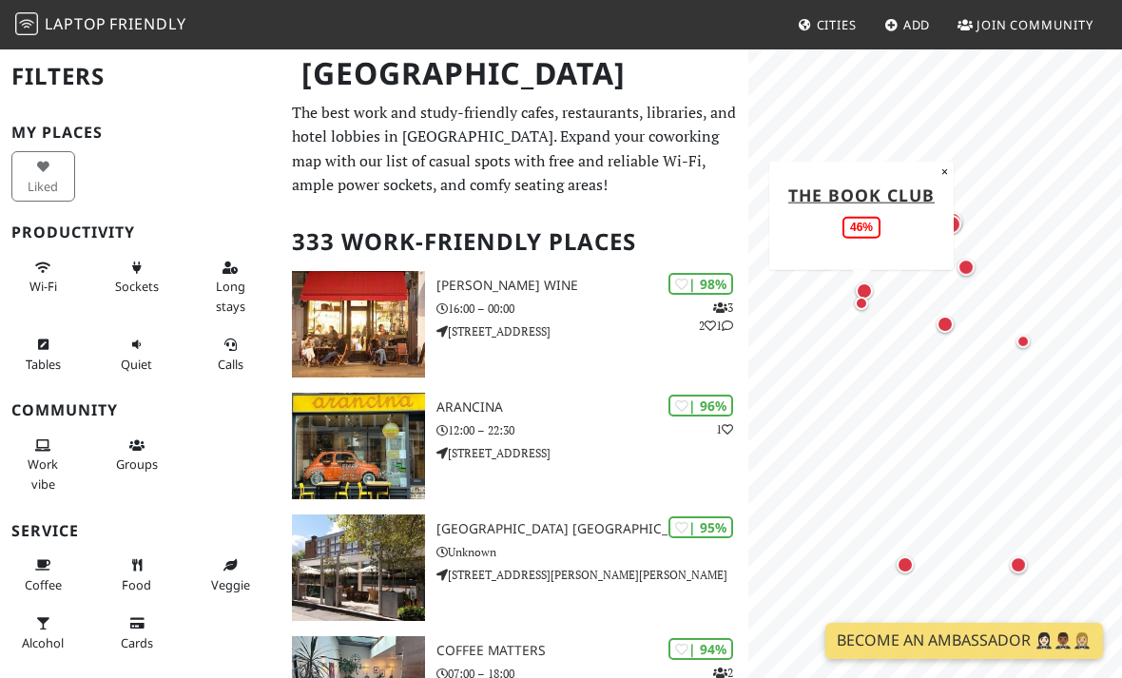
click at [865, 304] on div "Map marker" at bounding box center [861, 303] width 13 height 13
click at [856, 301] on div "Map marker" at bounding box center [861, 303] width 13 height 13
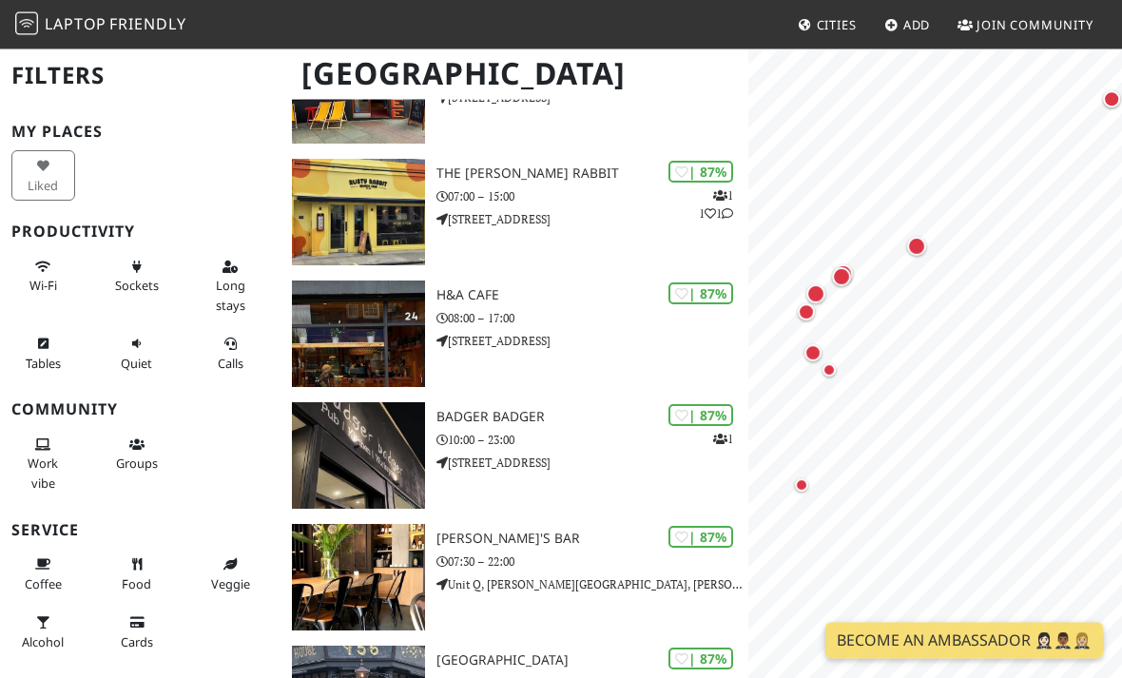
scroll to position [2439, 0]
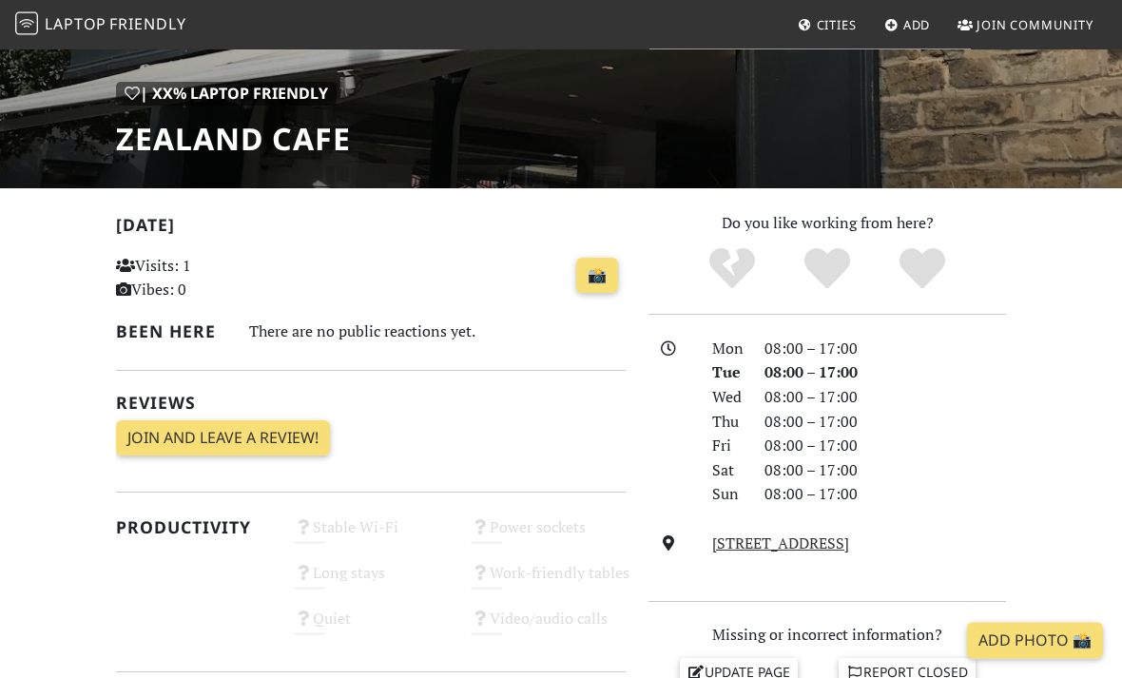
scroll to position [212, 0]
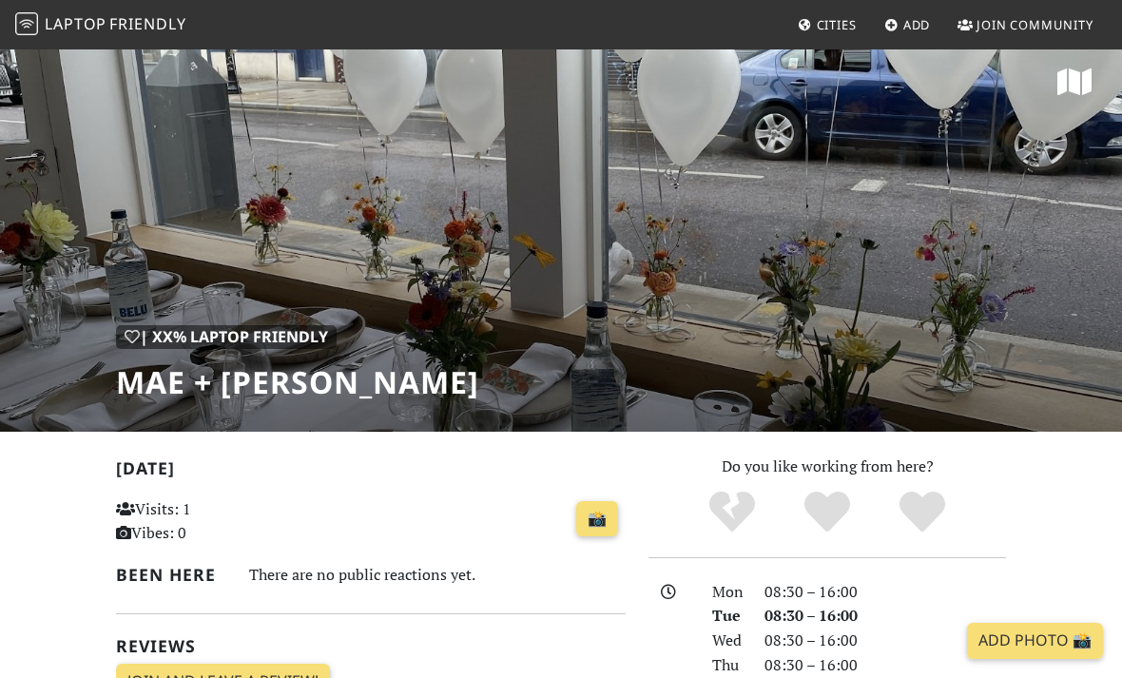
scroll to position [12, 0]
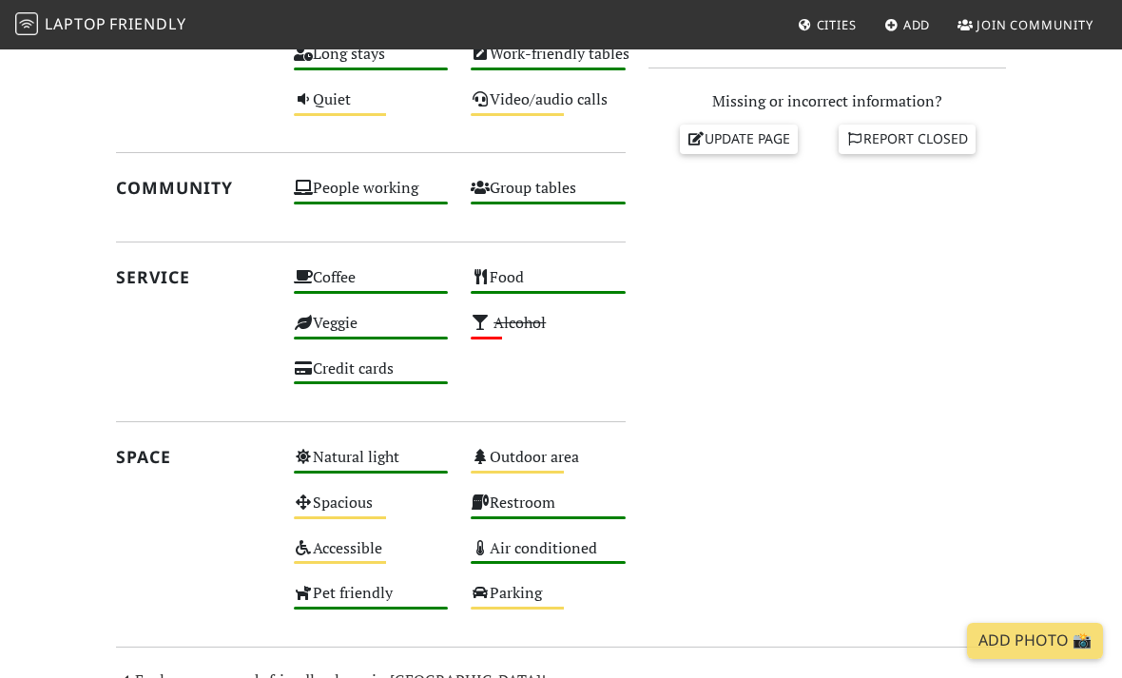
scroll to position [788, 0]
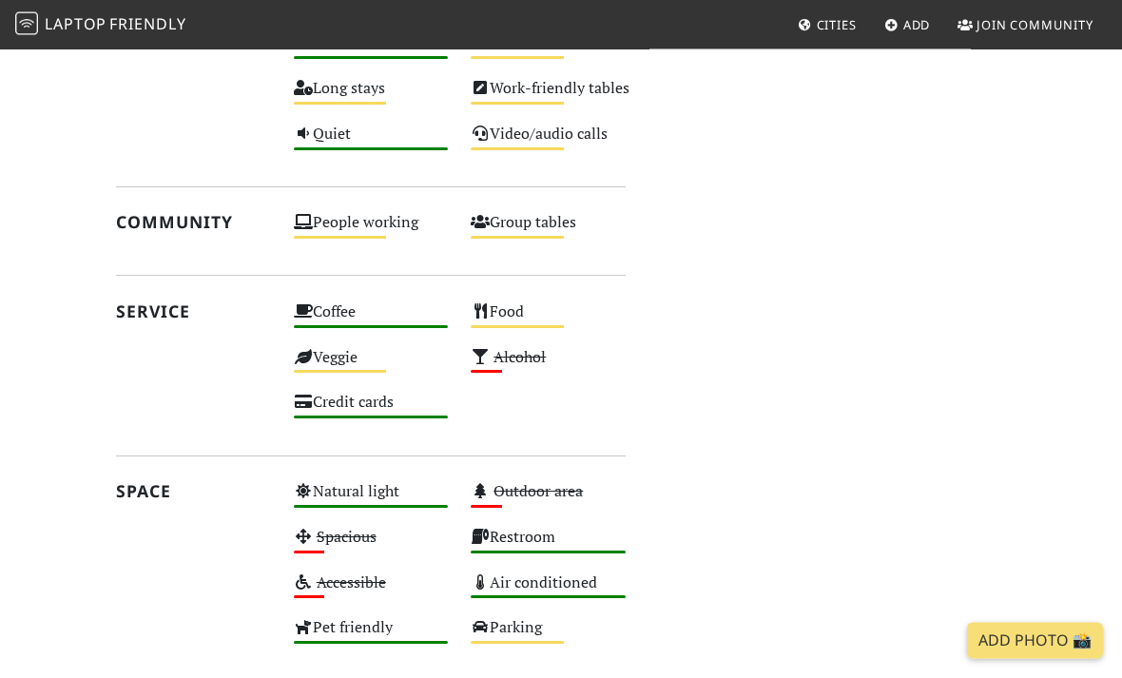
scroll to position [922, 0]
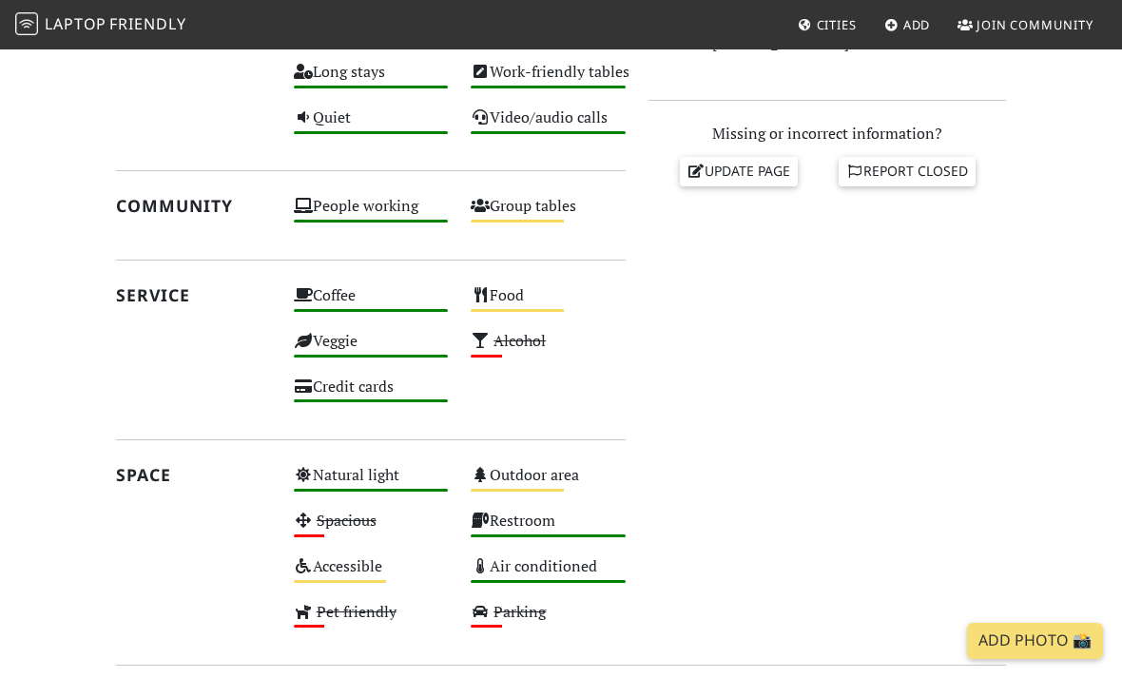
scroll to position [755, 0]
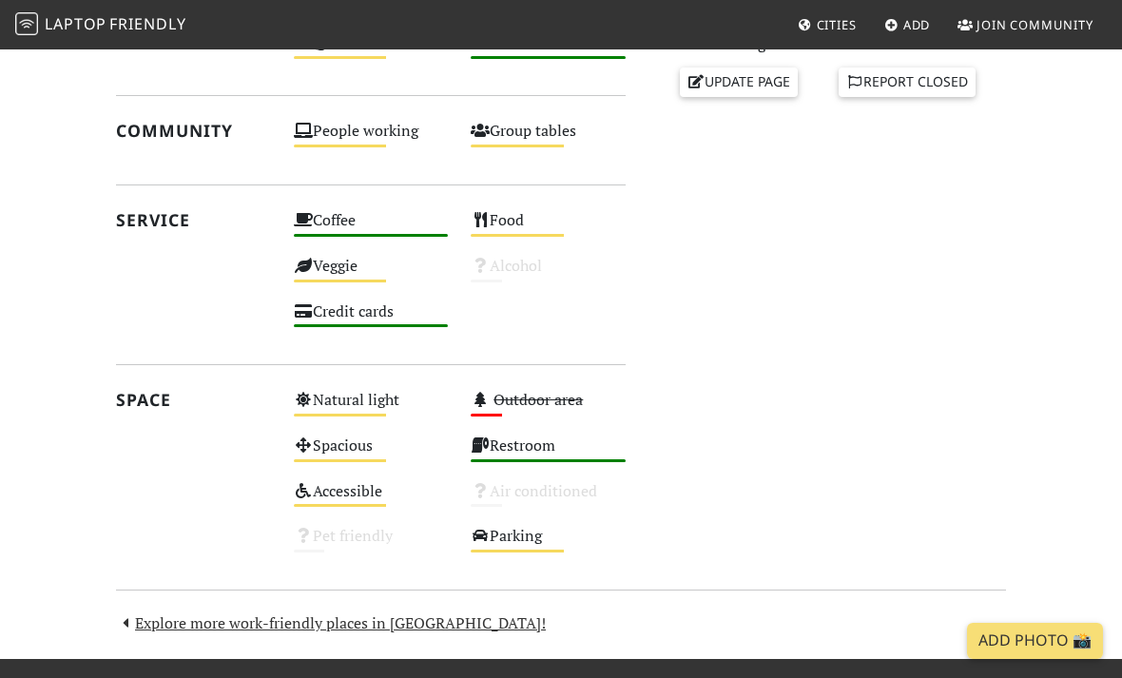
scroll to position [843, 0]
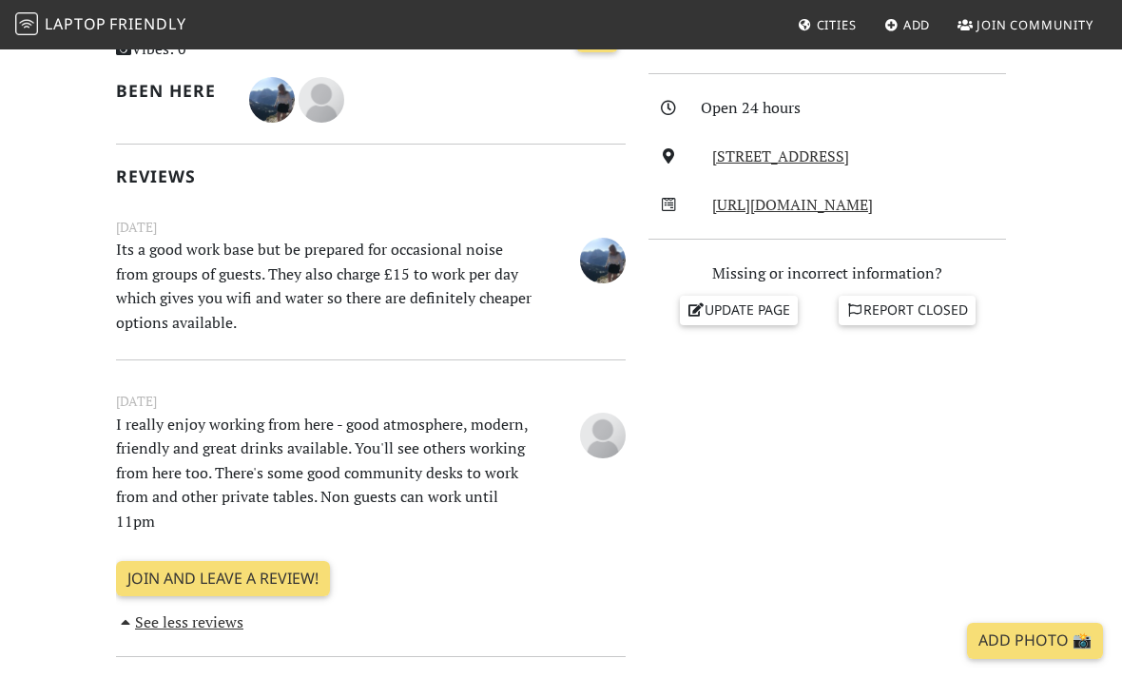
scroll to position [484, 0]
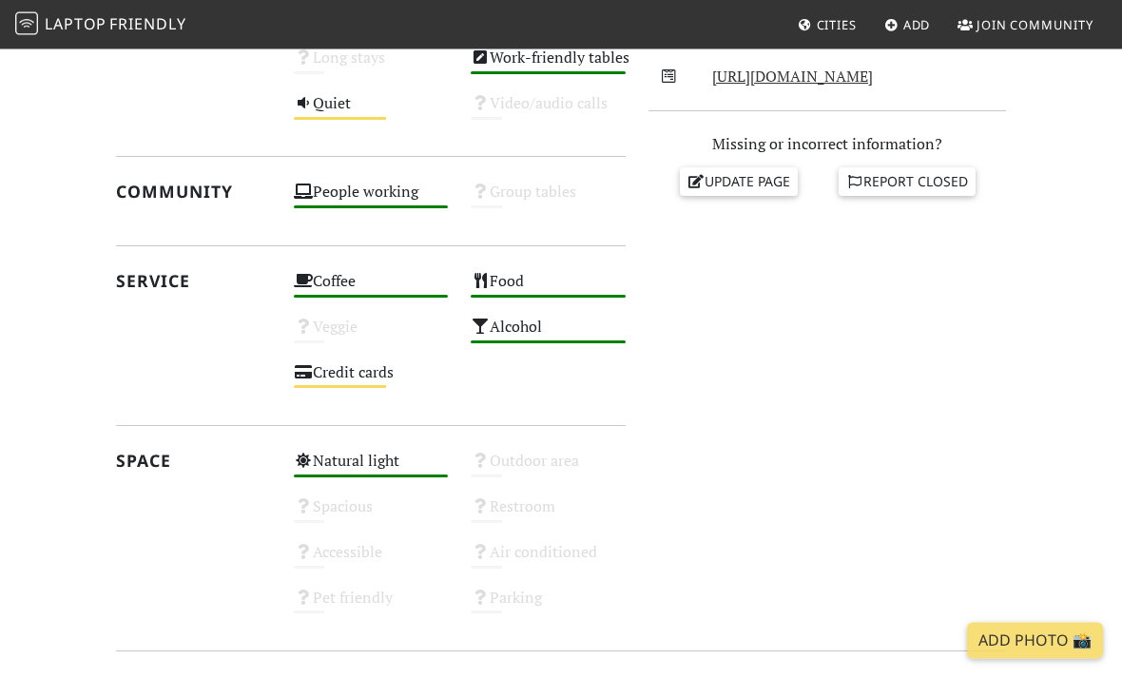
scroll to position [783, 0]
